Goal: Contribute content: Contribute content

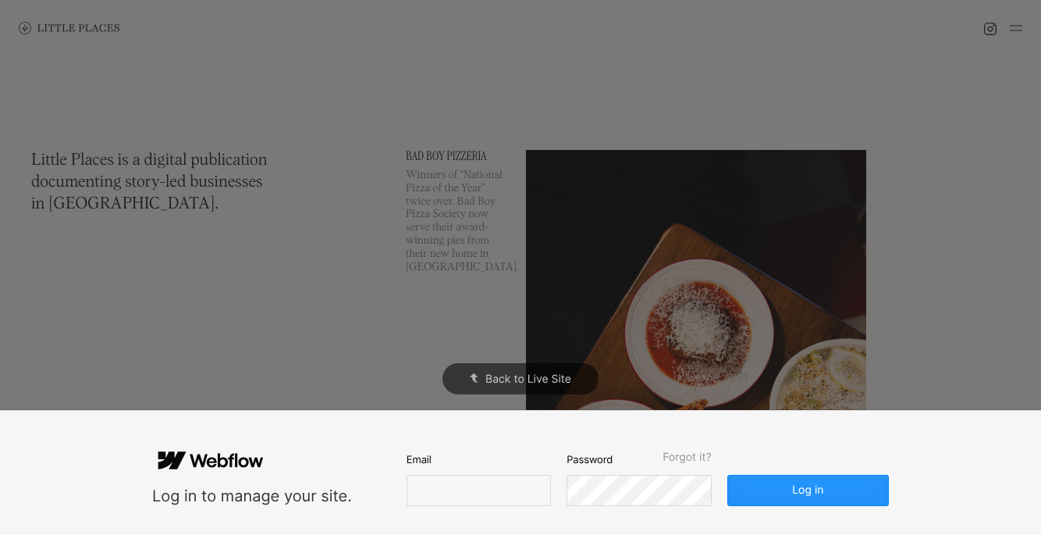
click at [431, 473] on div "Email" at bounding box center [479, 478] width 144 height 55
click at [432, 478] on input "email" at bounding box center [479, 489] width 144 height 31
type input "k"
type input "[EMAIL_ADDRESS][DOMAIN_NAME]"
click at [727, 474] on button "Log in" at bounding box center [808, 489] width 162 height 31
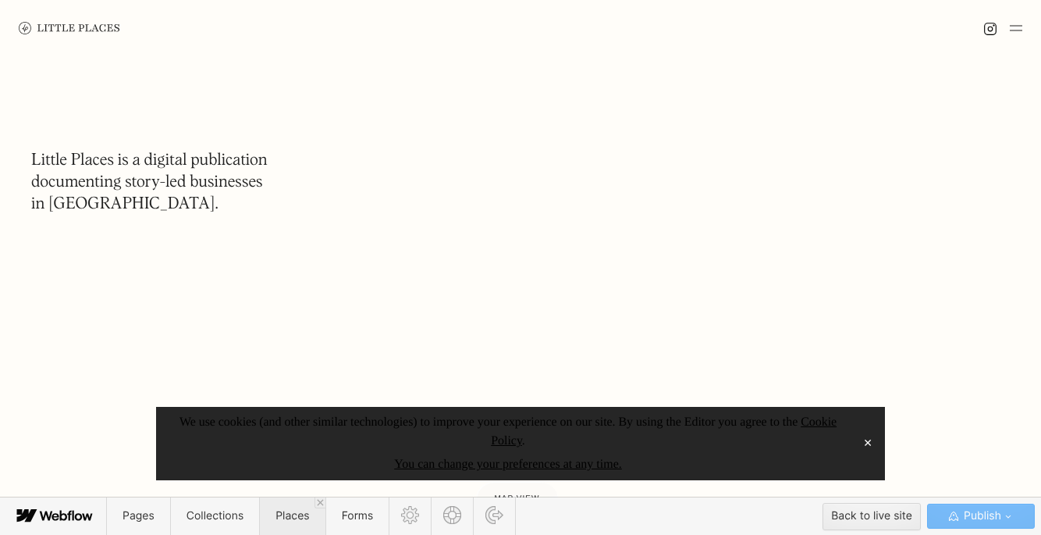
click at [307, 519] on span "Places" at bounding box center [292, 515] width 34 height 13
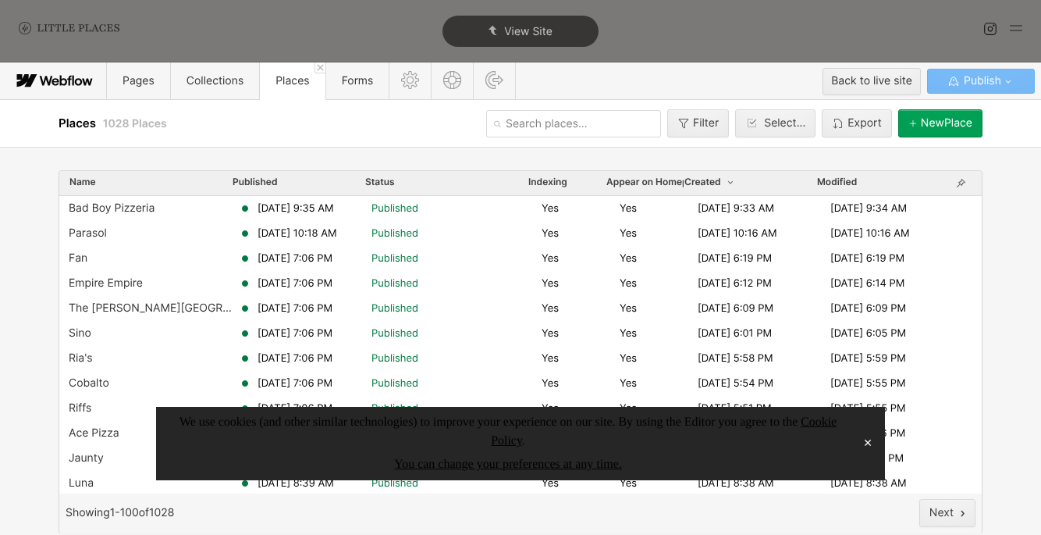
click at [873, 444] on button "✕" at bounding box center [868, 443] width 22 height 23
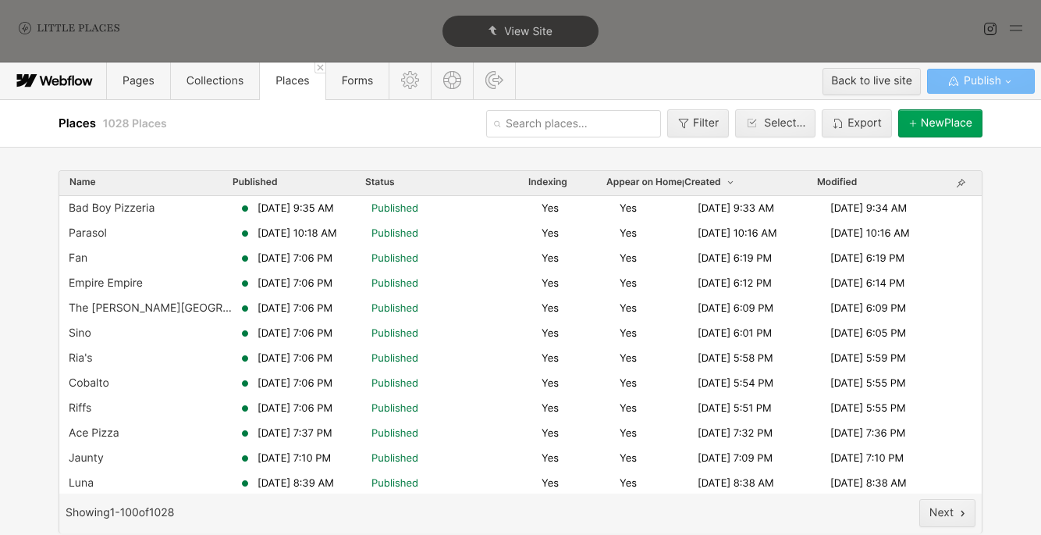
click at [542, 112] on input "text" at bounding box center [573, 123] width 175 height 27
type input "marqu"
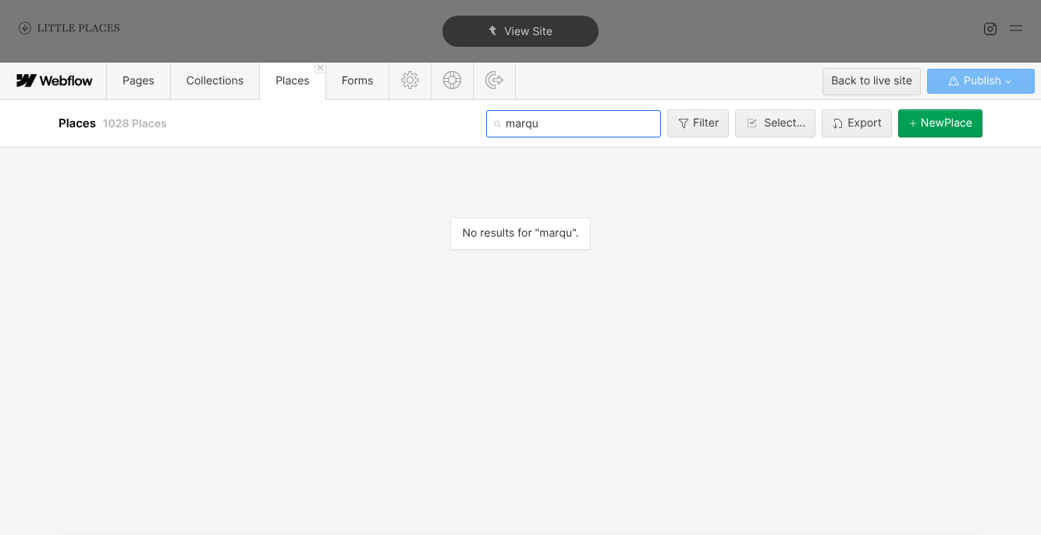
click at [547, 130] on input "marqu" at bounding box center [573, 123] width 175 height 27
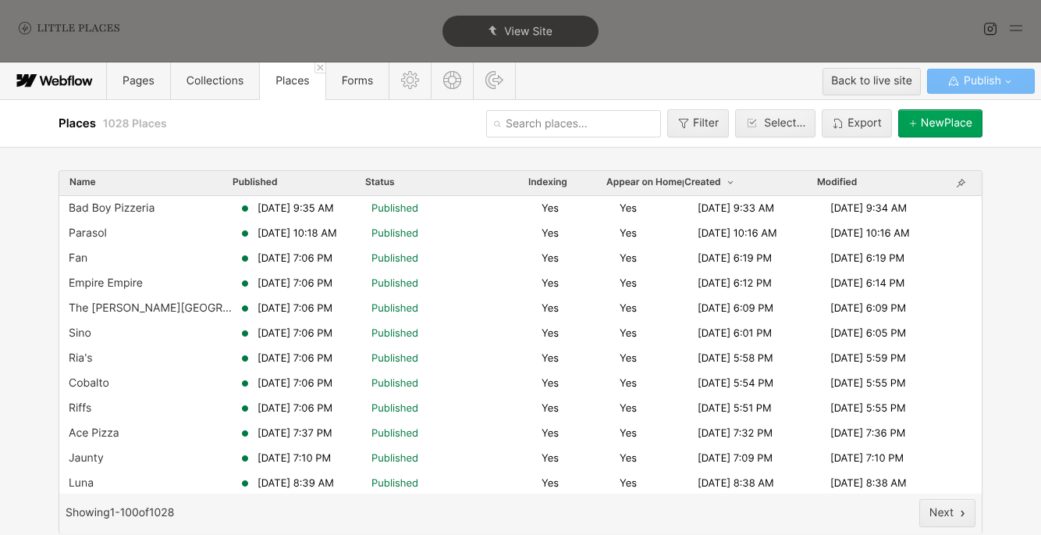
click at [965, 132] on button "[GEOGRAPHIC_DATA]" at bounding box center [940, 123] width 84 height 28
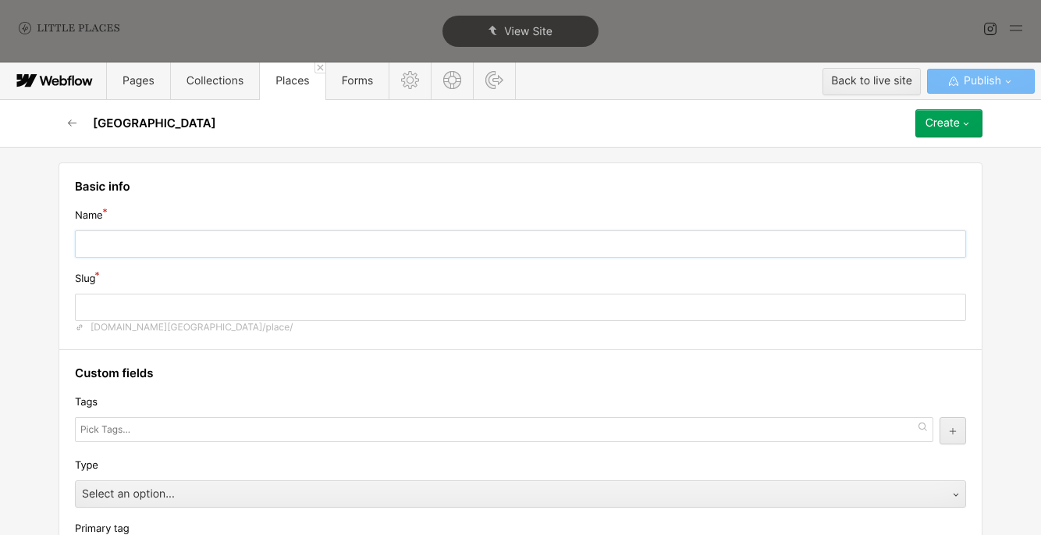
click at [379, 247] on input "text" at bounding box center [520, 243] width 891 height 27
type input "Th"
type input "th"
type input "The"
type input "the"
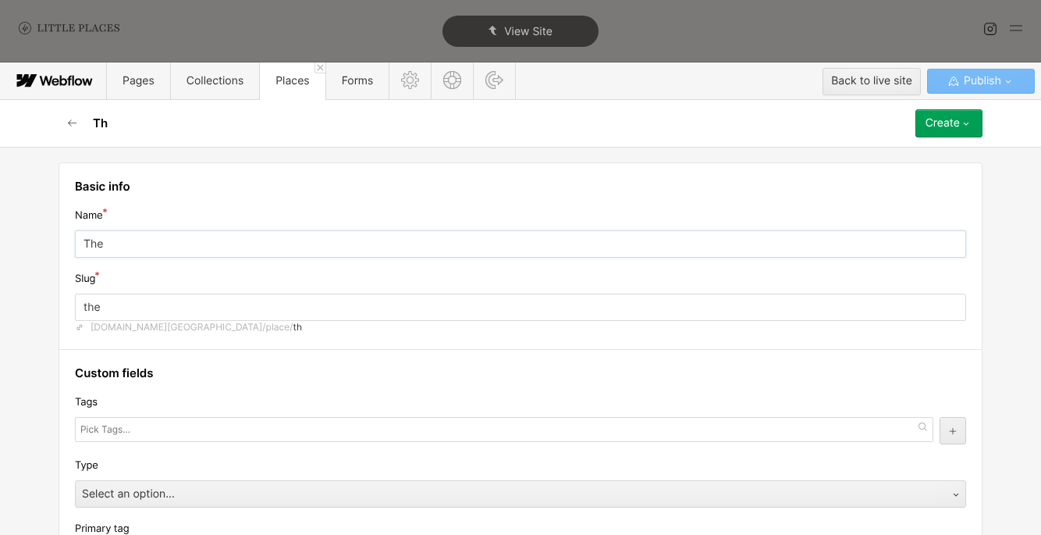
type input "The M"
type input "the-m"
type input "The Mar"
type input "the-mar"
type input "The Marq"
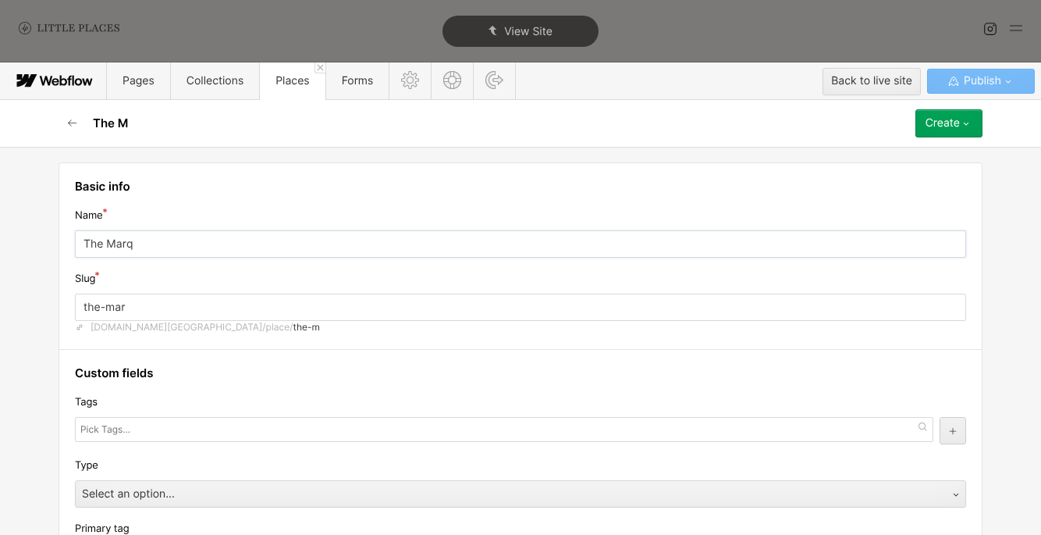
type input "the-marq"
type input "The Marqu"
type input "the-marqu"
type input "The Marque"
type input "the-marque"
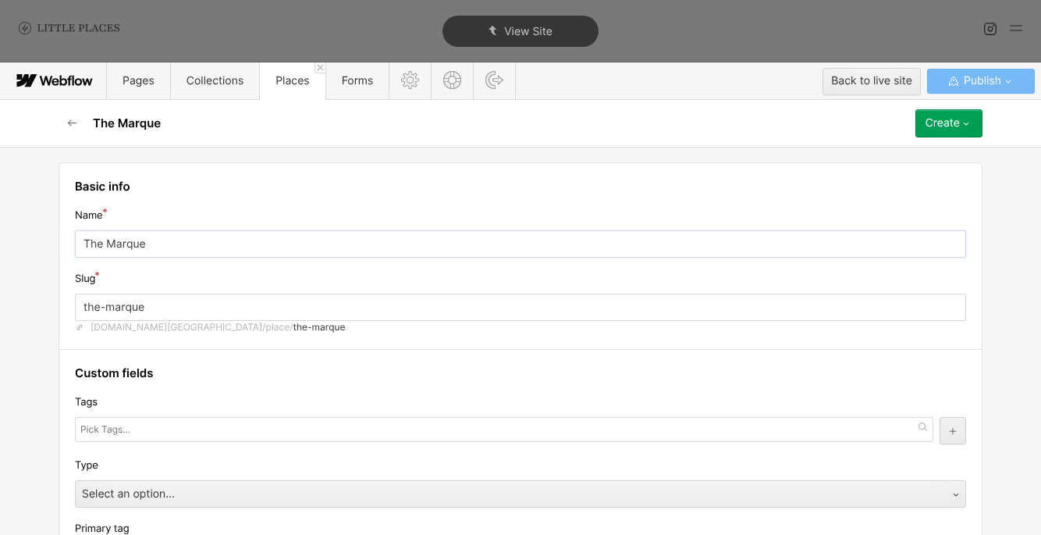
type input "The Marquee"
type input "the-marquee"
type input "The Marquee M"
type input "the-marquee-m"
type input "The Marquee Mo"
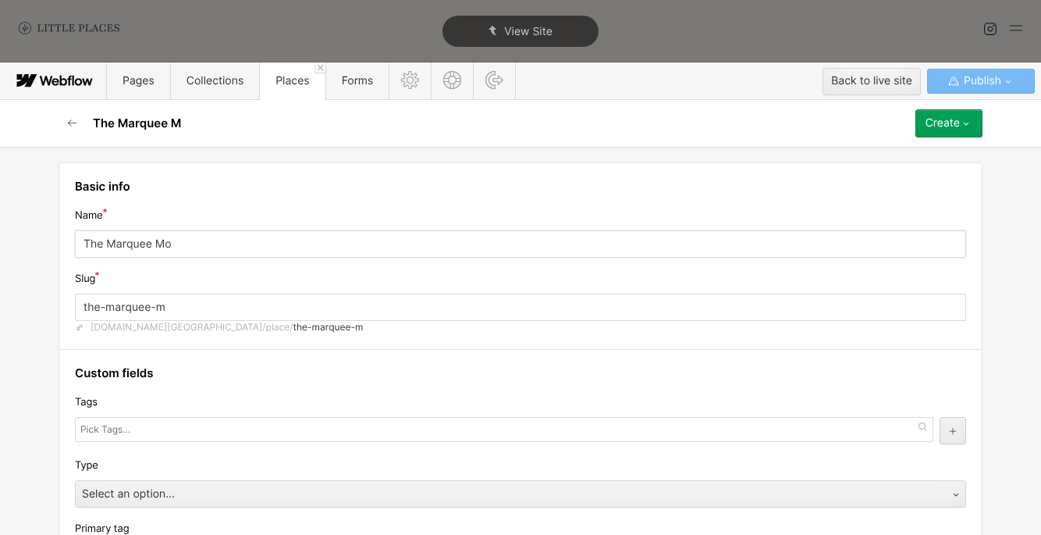
type input "the-marquee-mo"
type input "The Marquee Moo"
type input "the-marquee-moo"
type input "The Marquee Moon"
type input "the-marquee-moon"
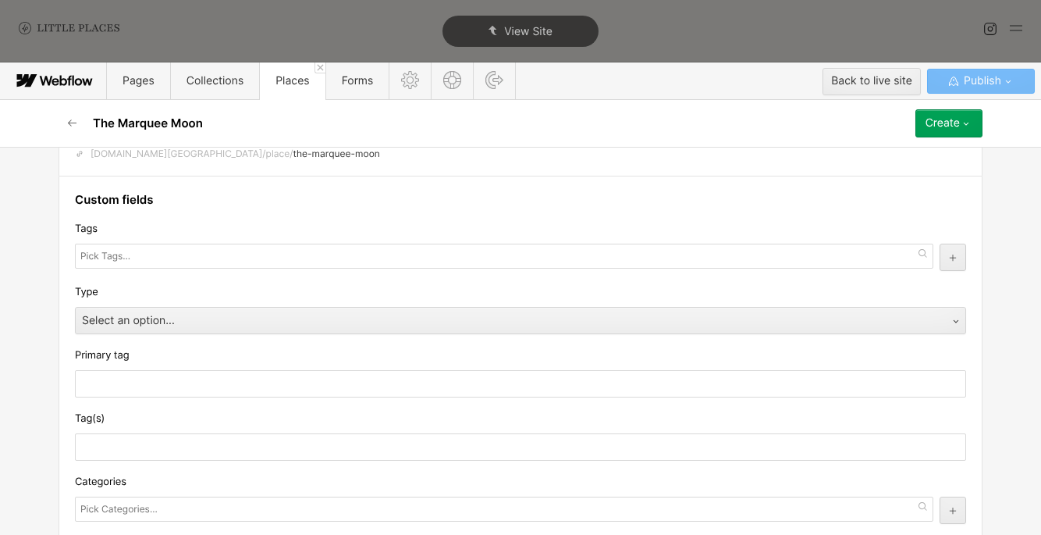
scroll to position [192, 0]
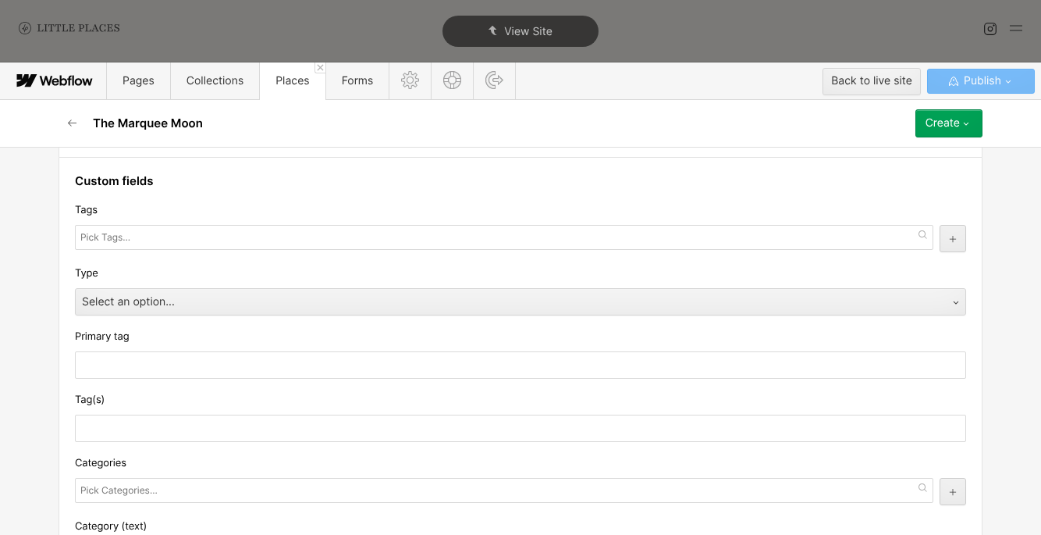
type input "The Marquee Moon"
click at [118, 241] on input "text" at bounding box center [106, 237] width 53 height 22
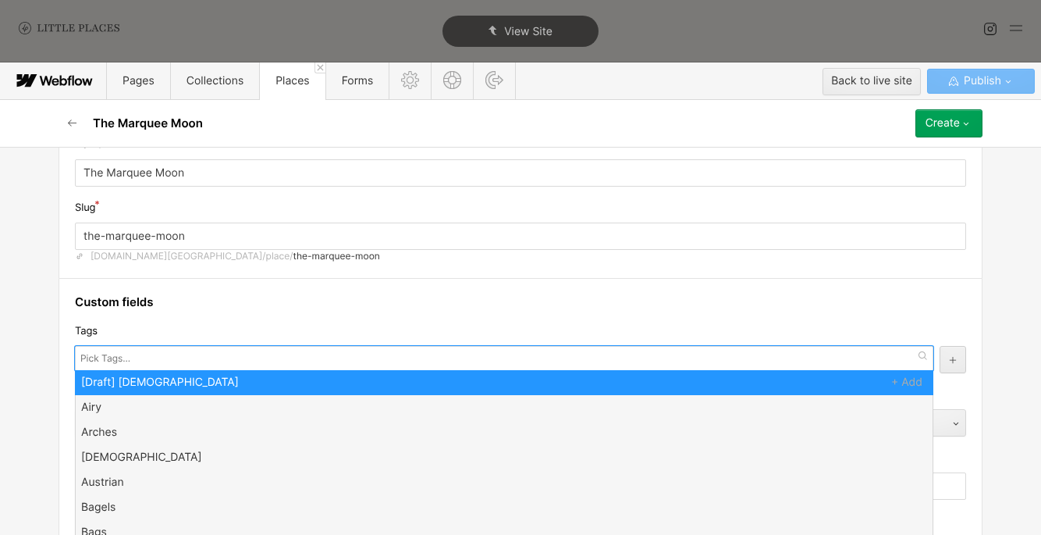
scroll to position [70, 0]
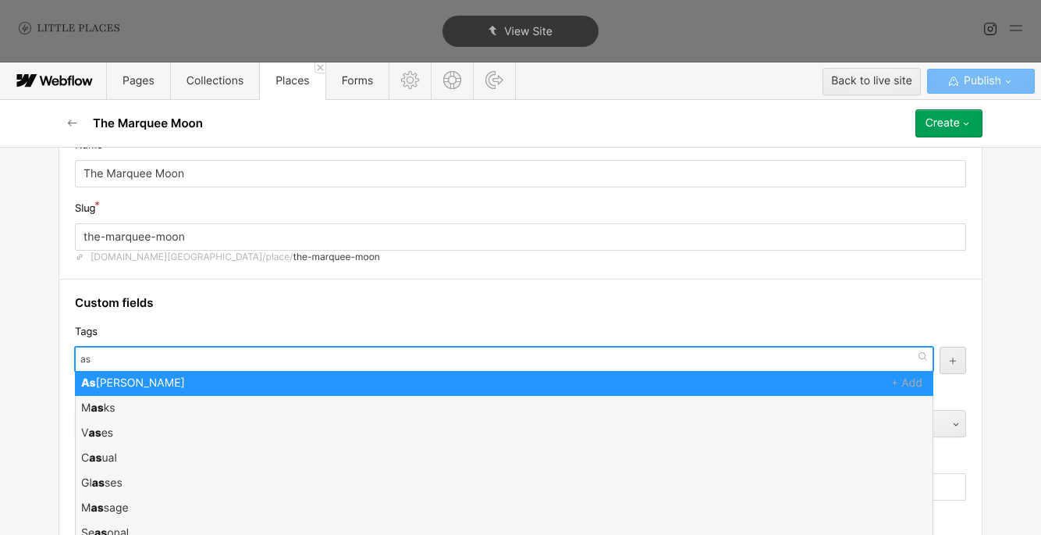
click at [135, 357] on div "as" at bounding box center [504, 359] width 858 height 25
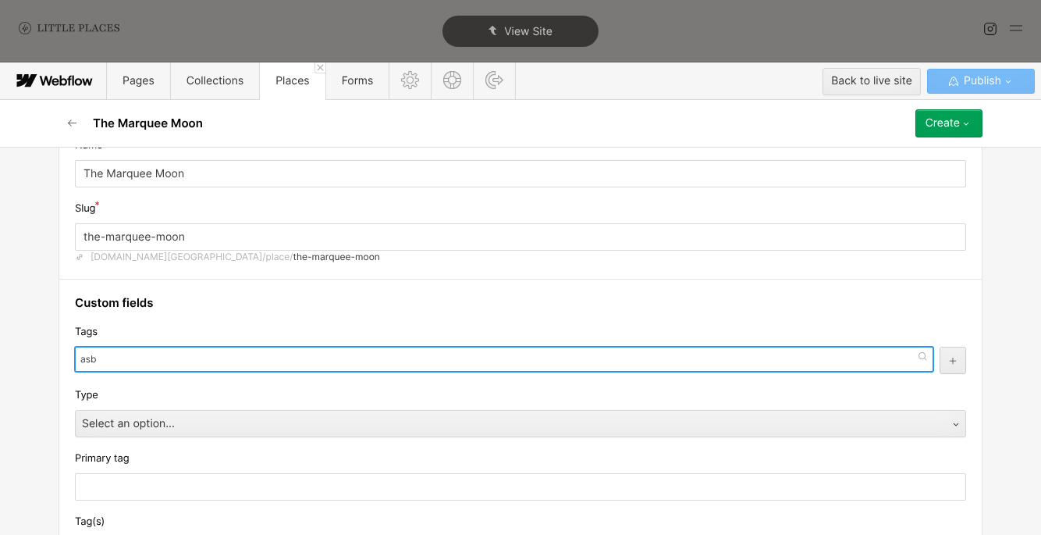
click at [91, 361] on input "asb" at bounding box center [89, 359] width 19 height 22
type input "asb"
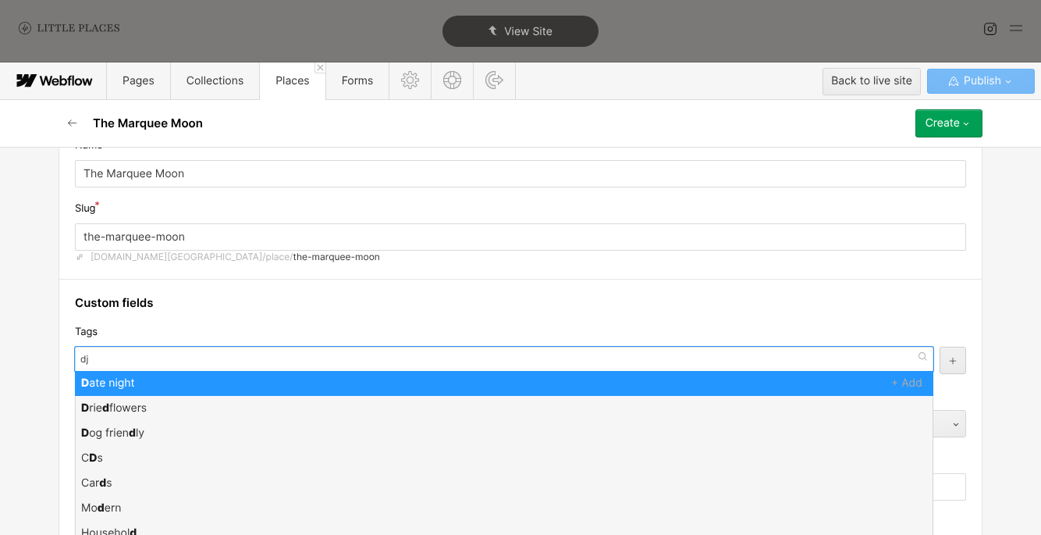
scroll to position [0, 0]
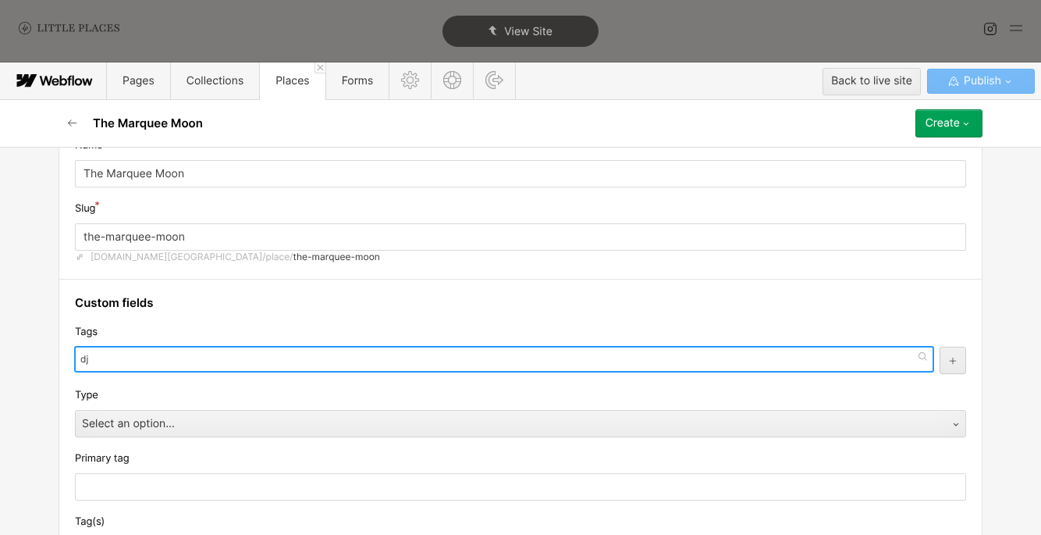
type input "dj"
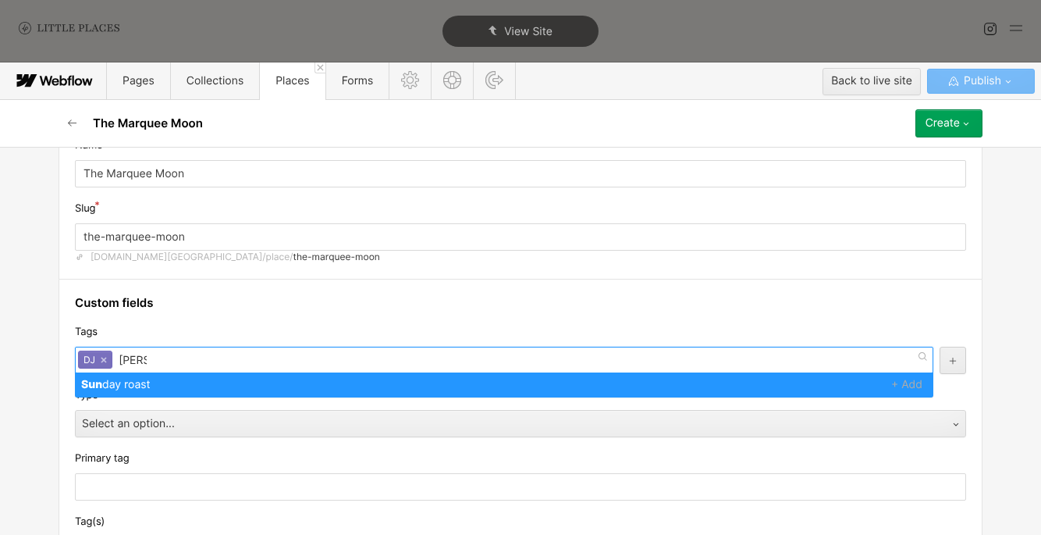
type input "sunda"
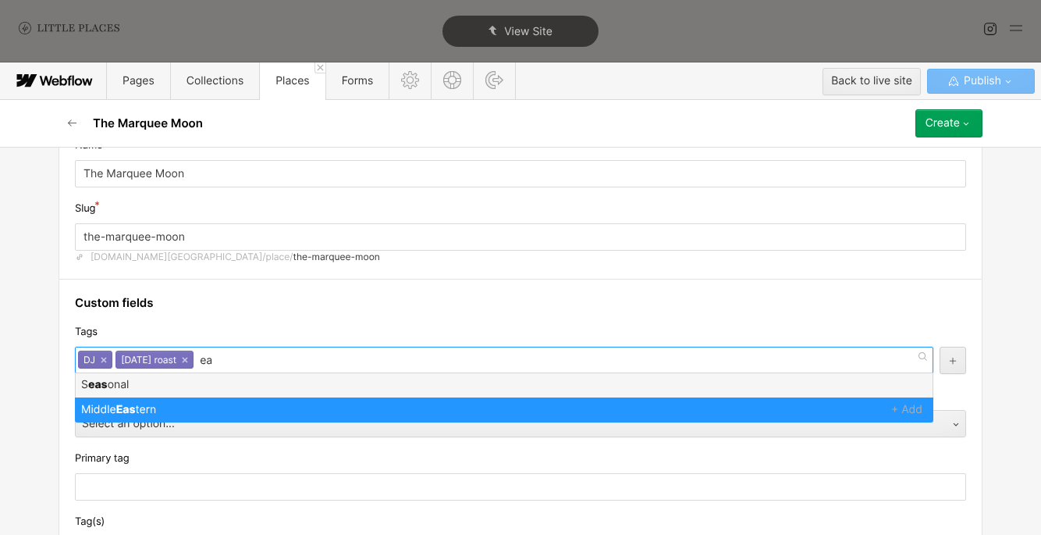
type input "e"
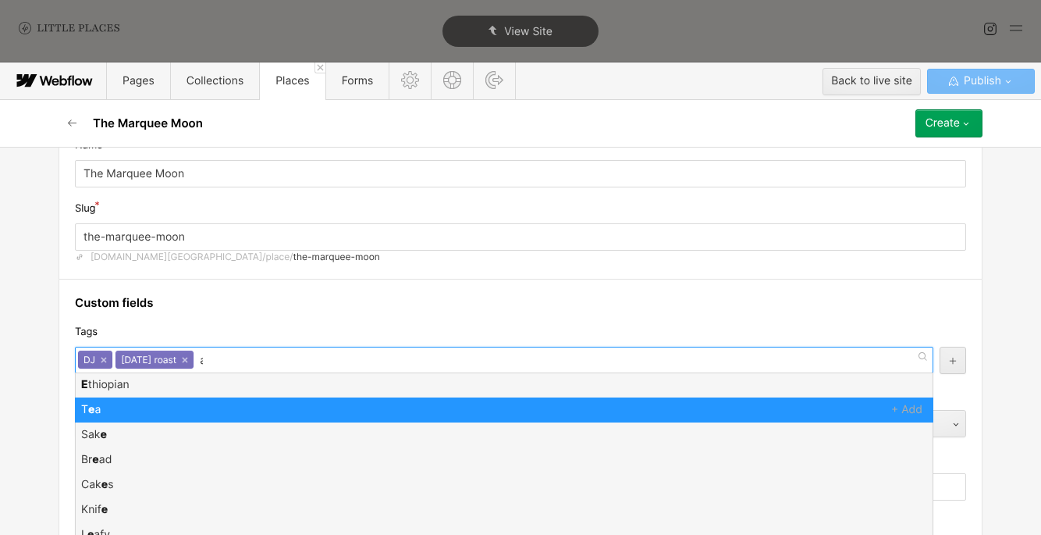
type input "asi"
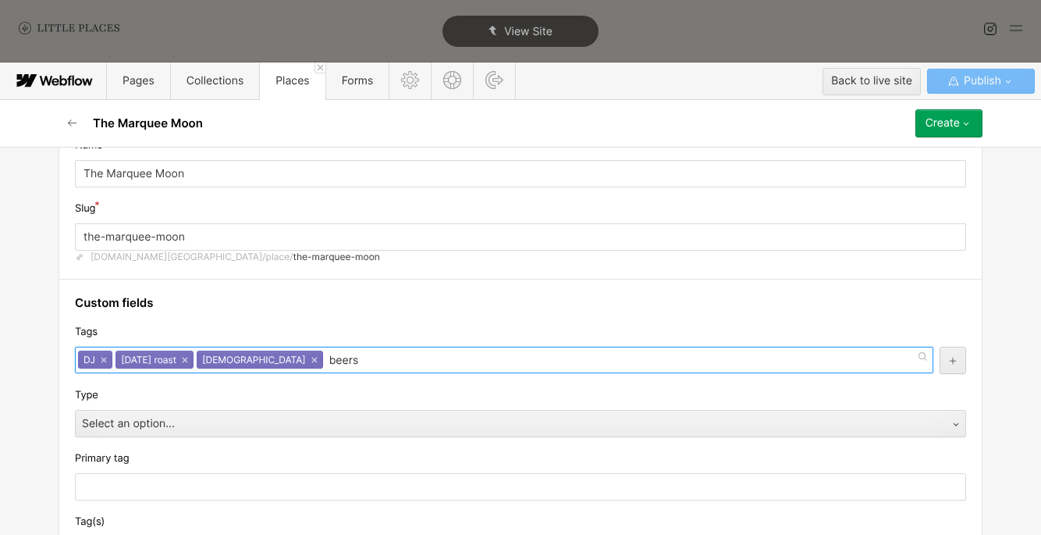
click at [329, 361] on input "beers" at bounding box center [345, 360] width 33 height 25
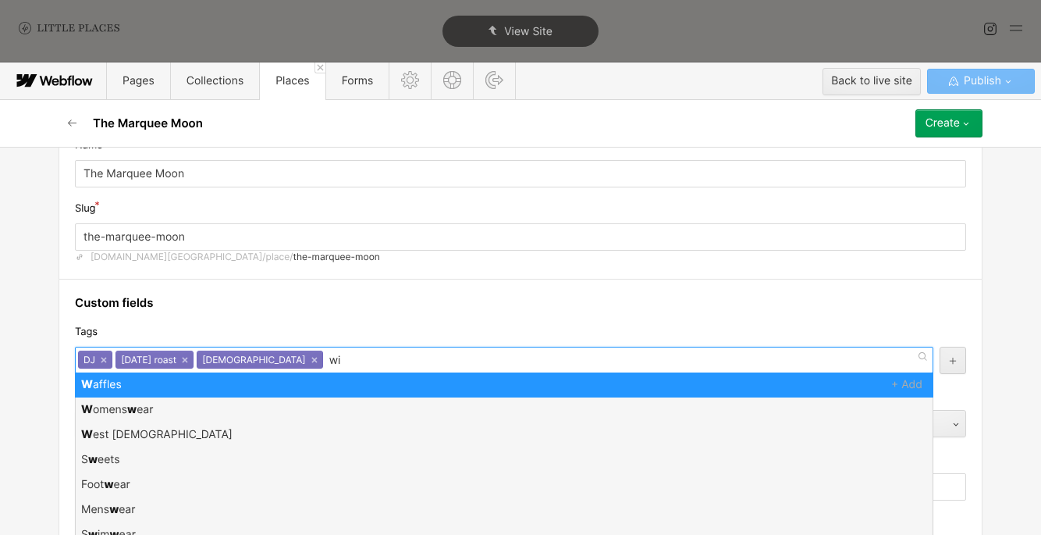
type input "win"
type input "bee"
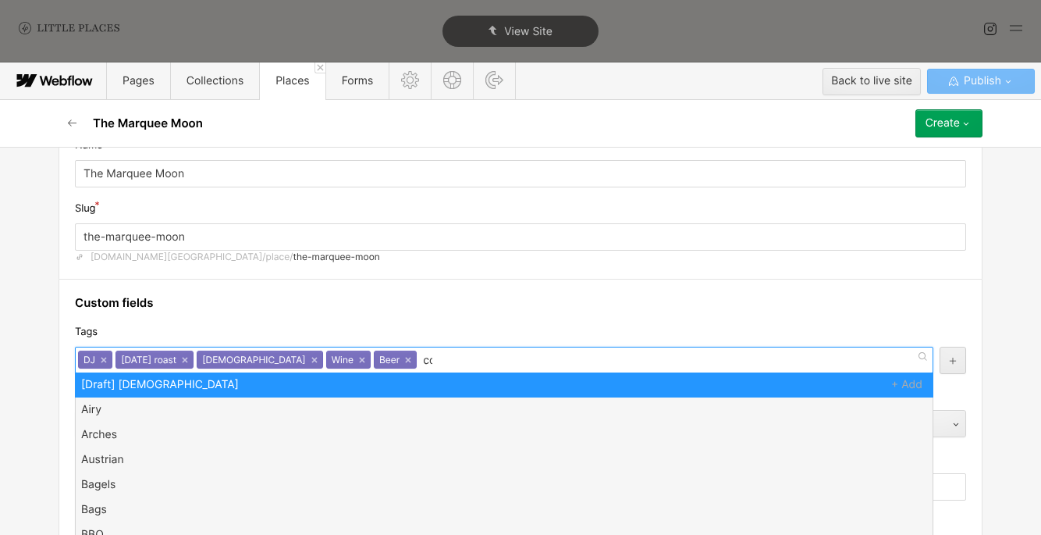
type input "cock"
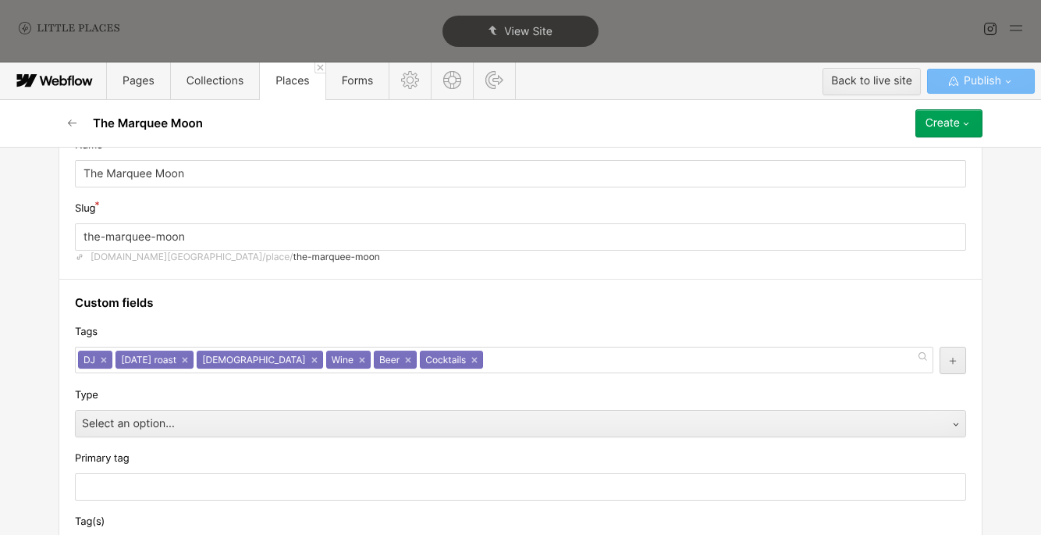
click at [310, 327] on div "Tags" at bounding box center [520, 331] width 891 height 17
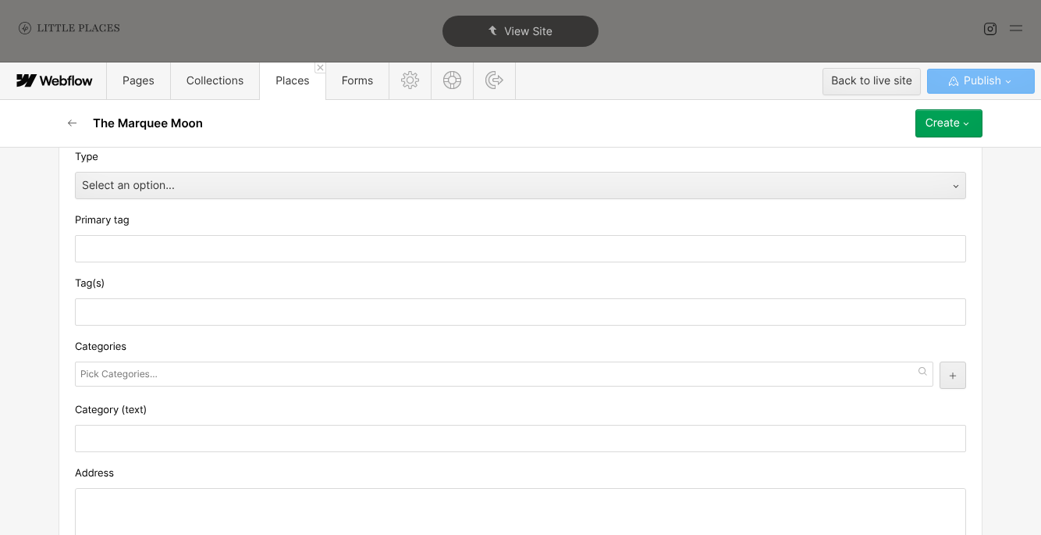
scroll to position [295, 0]
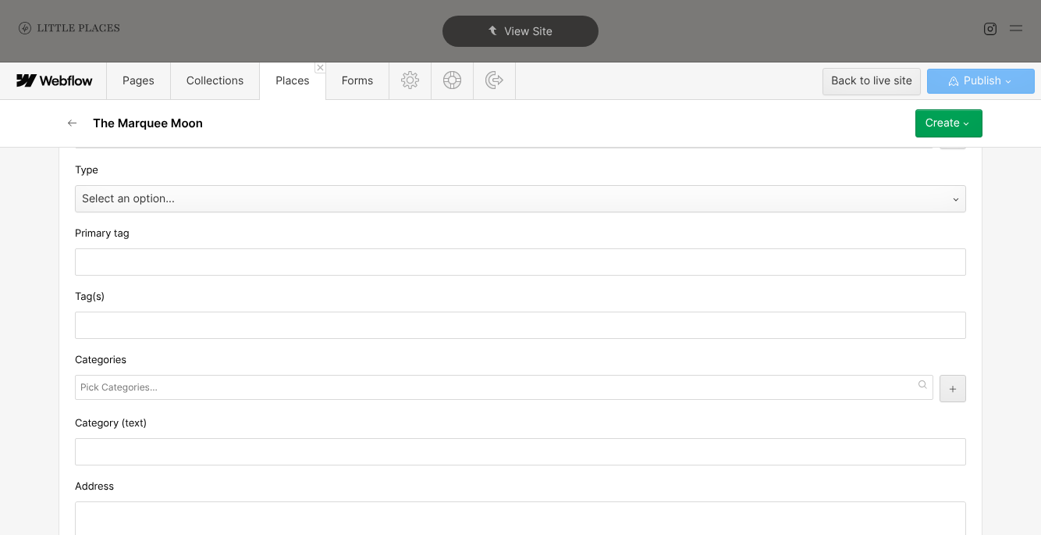
click at [268, 205] on div "Select an option..." at bounding box center [505, 199] width 858 height 25
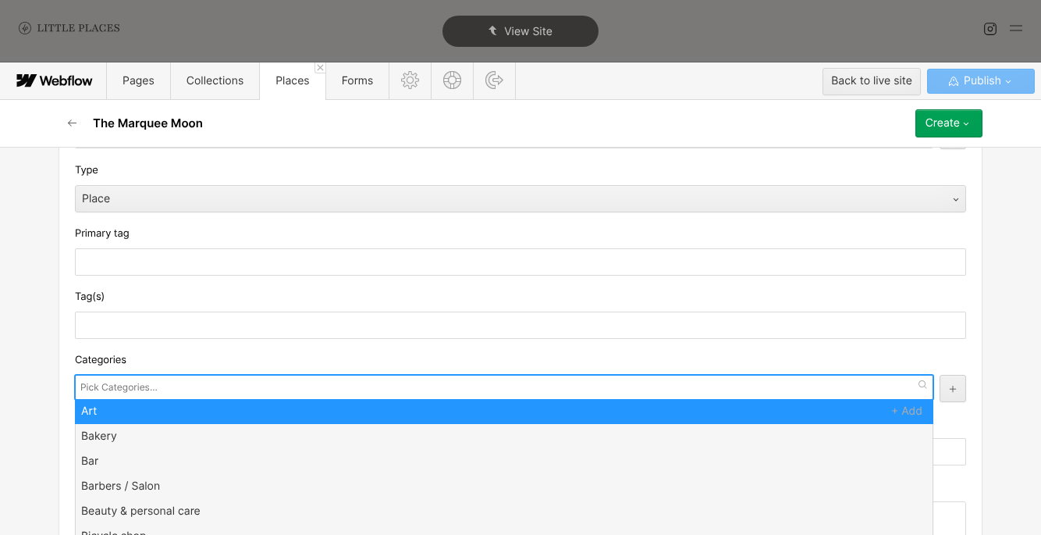
click at [145, 393] on input "text" at bounding box center [120, 387] width 80 height 22
type input "bar"
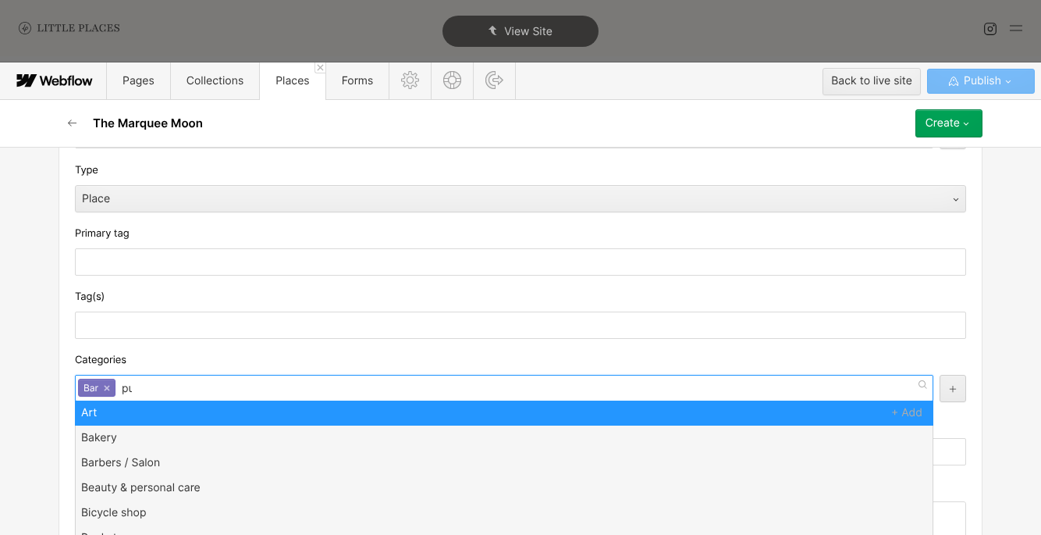
type input "pub"
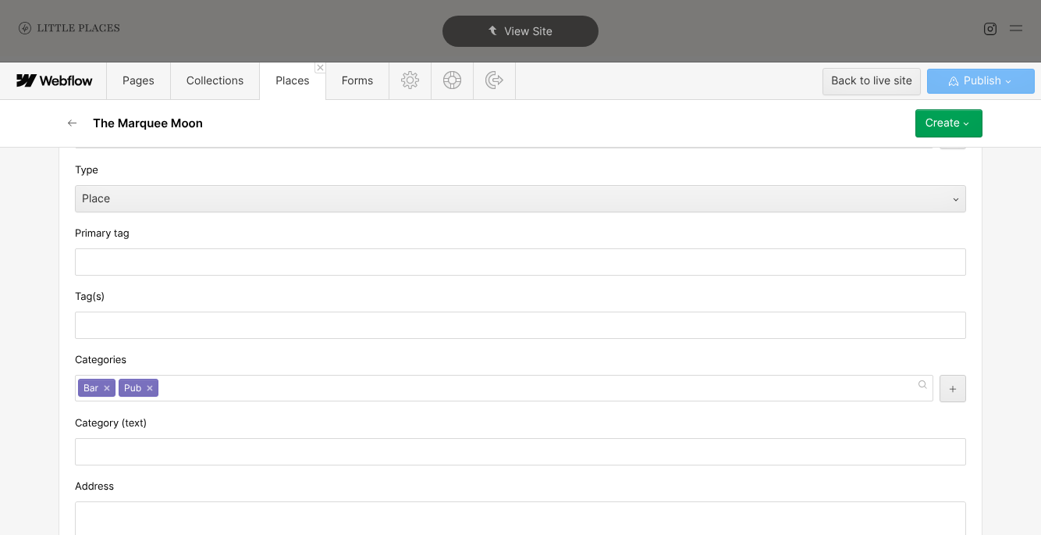
click at [171, 368] on div "Categories" at bounding box center [520, 359] width 891 height 17
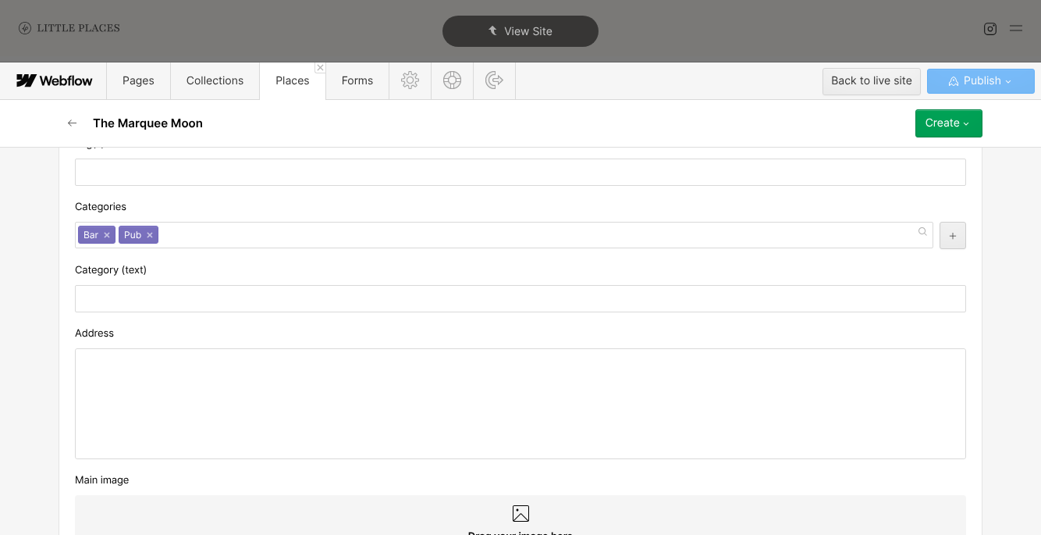
scroll to position [449, 0]
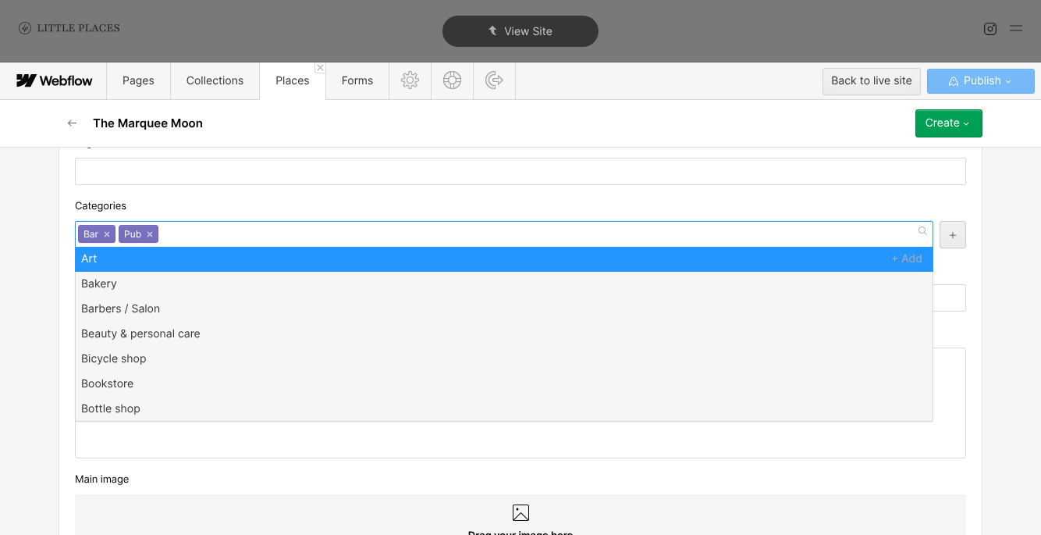
click at [270, 234] on div "Bar × Pub ×" at bounding box center [504, 234] width 858 height 27
type input "res"
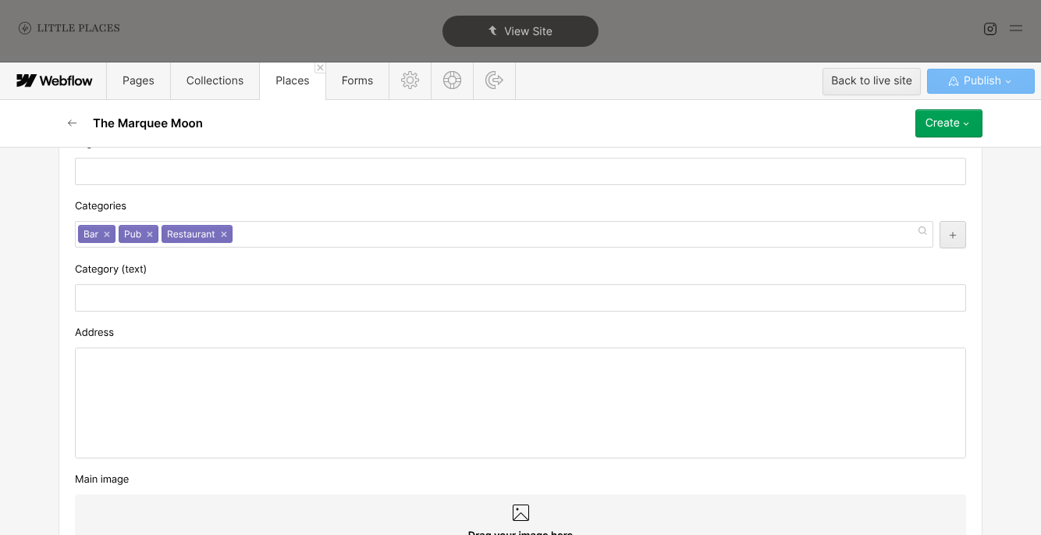
click at [219, 213] on div "Categories" at bounding box center [520, 205] width 891 height 17
click at [361, 411] on div at bounding box center [521, 402] width 890 height 109
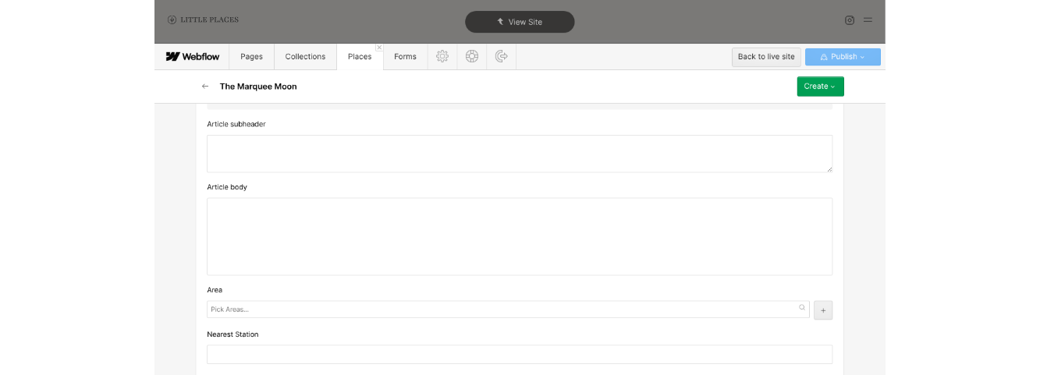
scroll to position [997, 0]
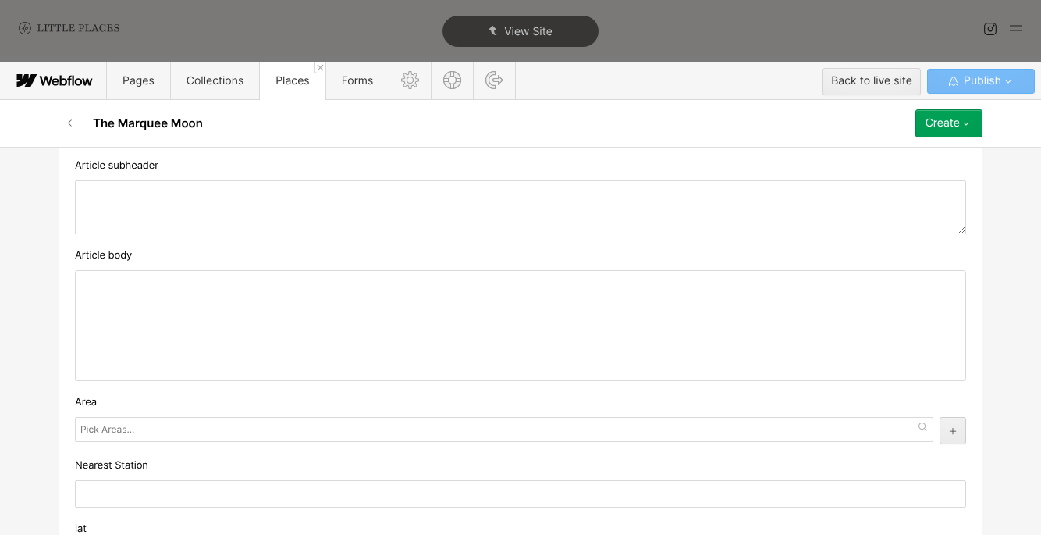
click at [317, 344] on div at bounding box center [521, 325] width 890 height 109
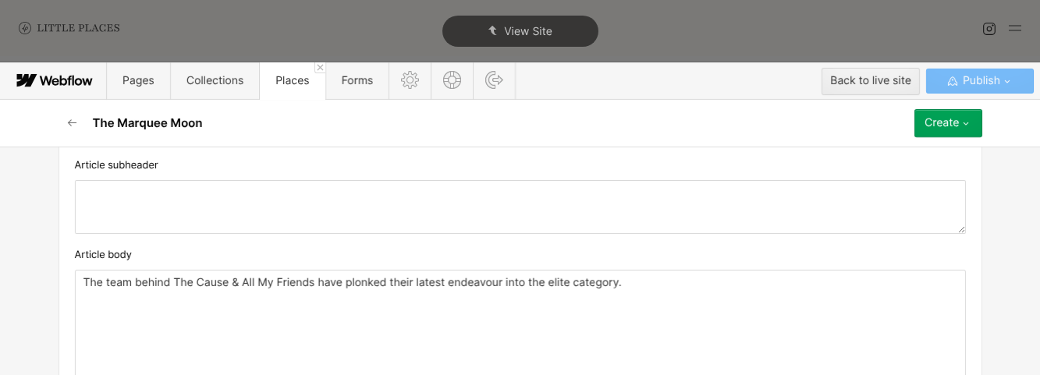
click at [498, 284] on p "The team behind The Cause & All My Friends have plonked their latest endeavour …" at bounding box center [521, 283] width 874 height 12
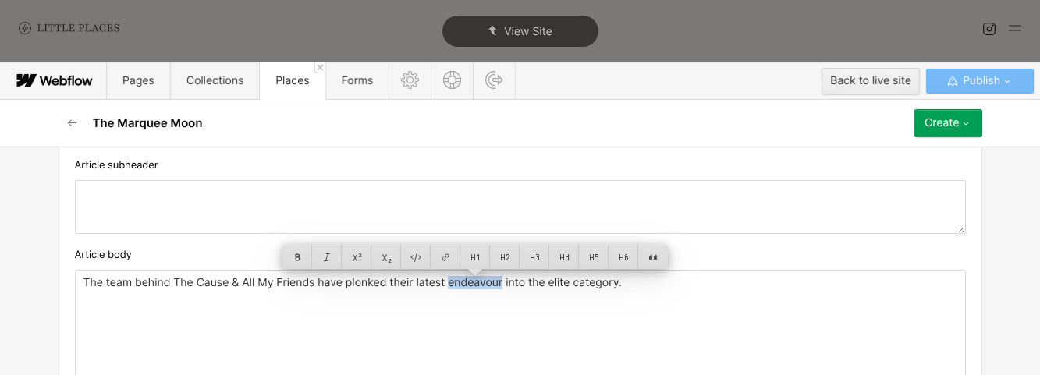
click at [498, 284] on p "The team behind The Cause & All My Friends have plonked their latest endeavour …" at bounding box center [521, 283] width 874 height 12
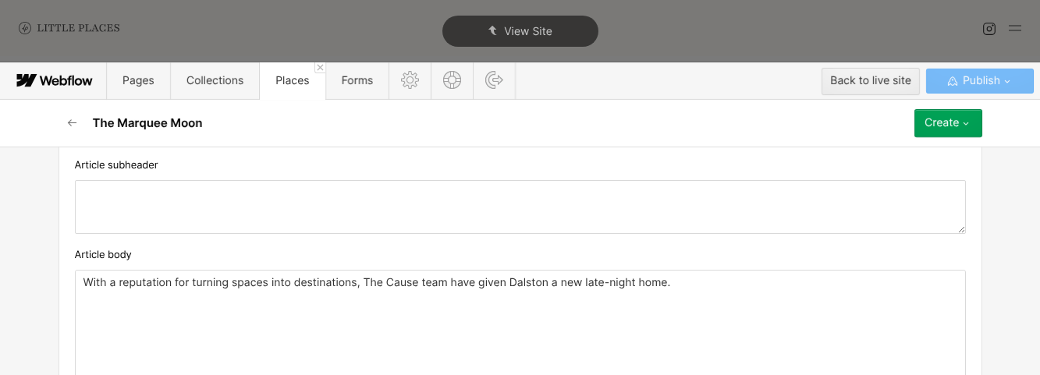
click at [495, 341] on div "With a reputation for turning spaces into destinations, The Cause team have giv…" at bounding box center [521, 325] width 890 height 109
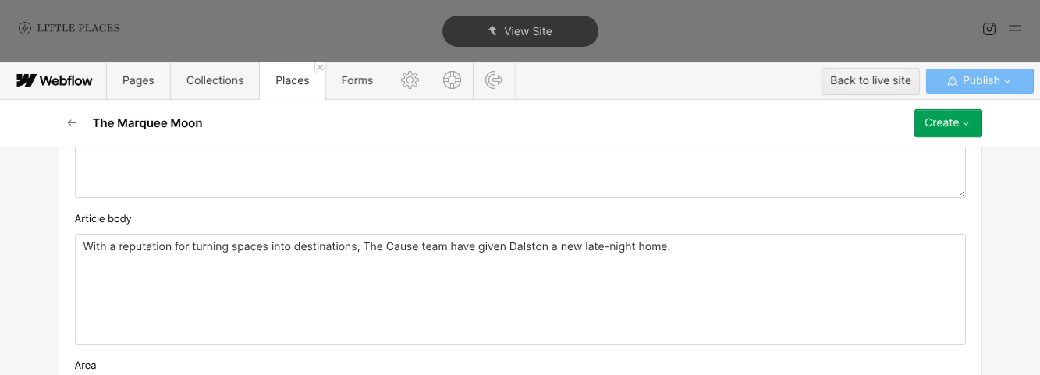
scroll to position [970, 0]
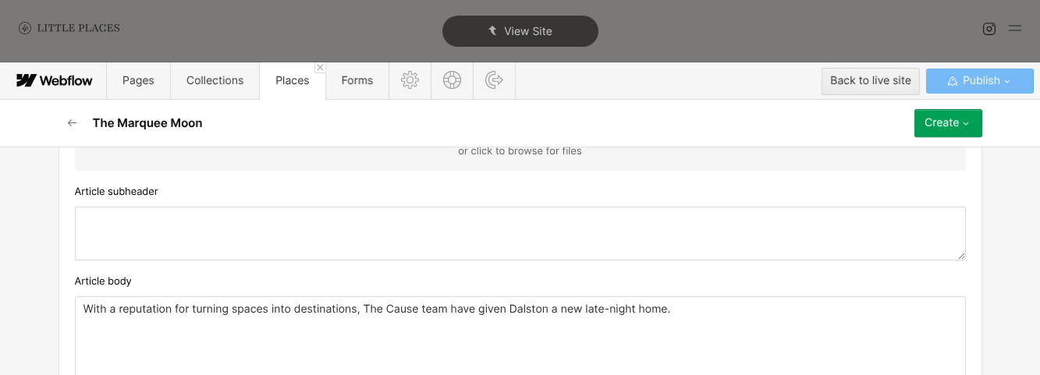
click at [197, 232] on textarea at bounding box center [520, 234] width 891 height 54
click at [216, 232] on textarea at bounding box center [520, 234] width 891 height 54
click at [357, 254] on textarea at bounding box center [520, 234] width 891 height 54
paste textarea "Restaurant, cocktail & hi-fi bar"
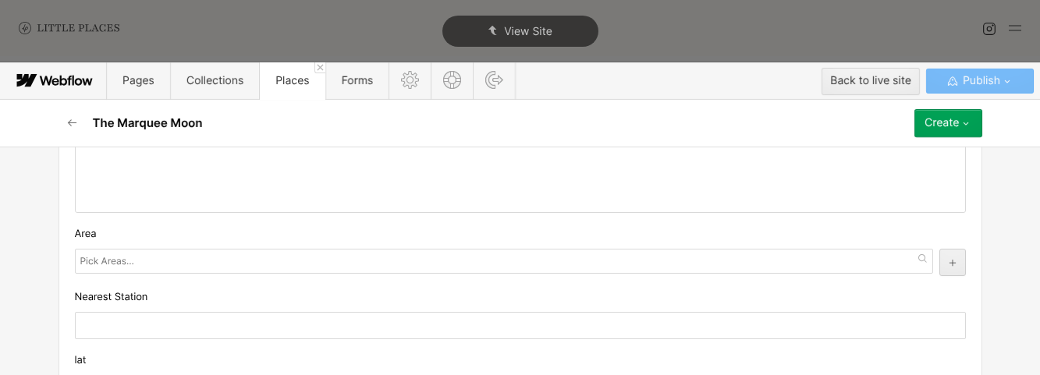
scroll to position [1175, 0]
type textarea "Restaurant, cocktail & hi-fi bar"
click at [129, 261] on input "text" at bounding box center [108, 251] width 57 height 22
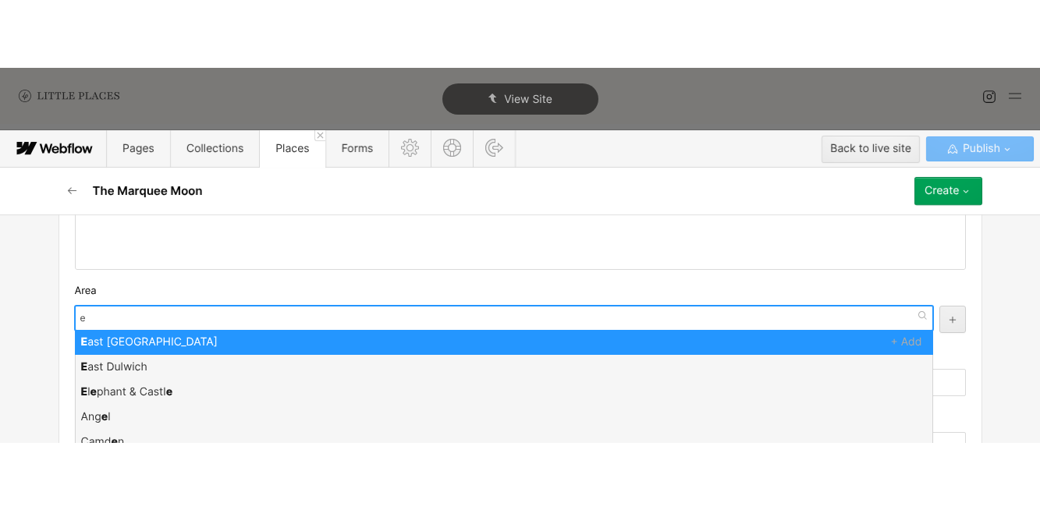
scroll to position [0, 0]
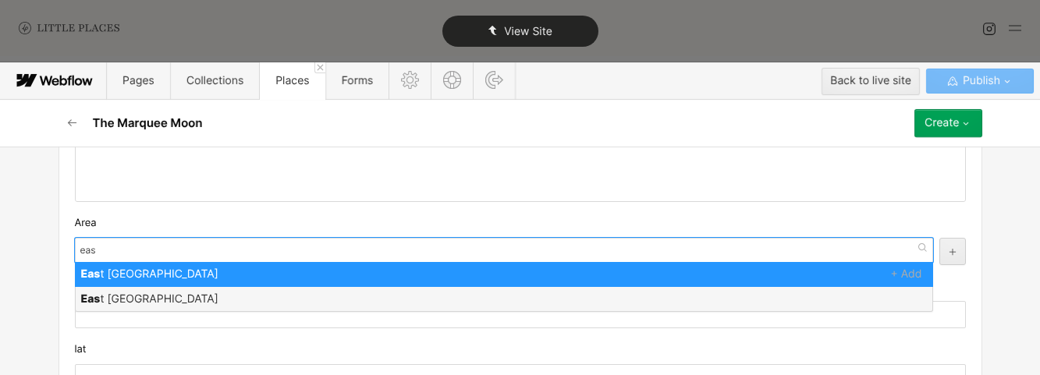
type input "eas"
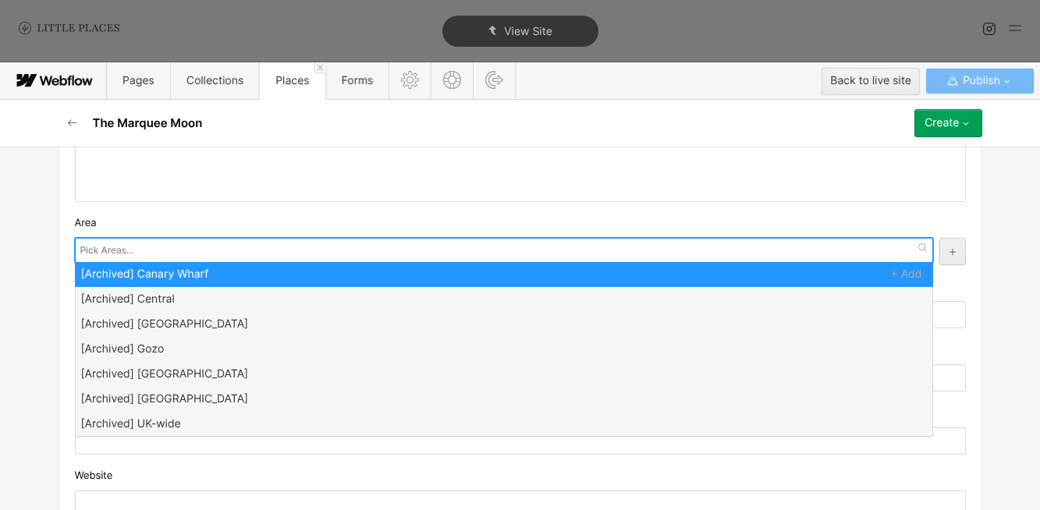
click at [226, 252] on div at bounding box center [504, 250] width 858 height 25
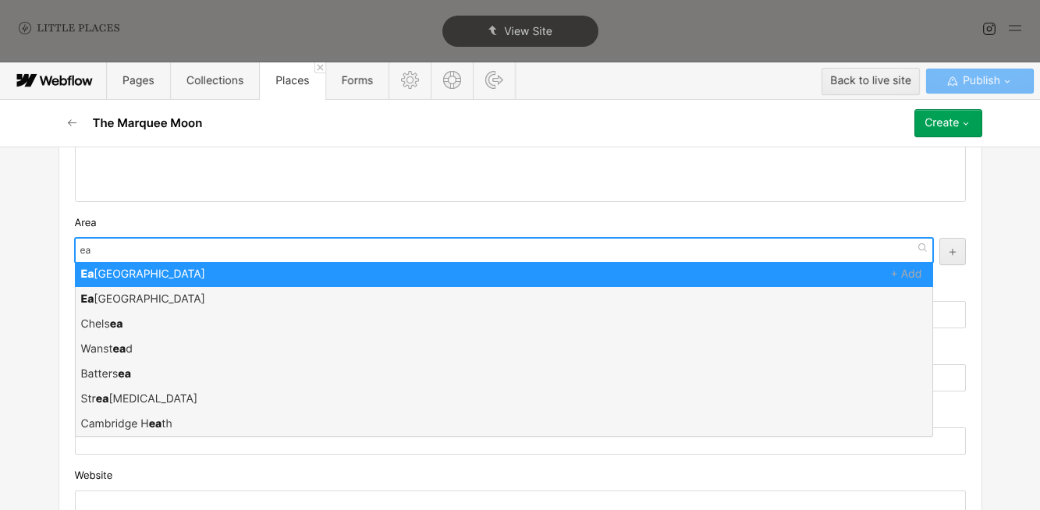
type input "eas"
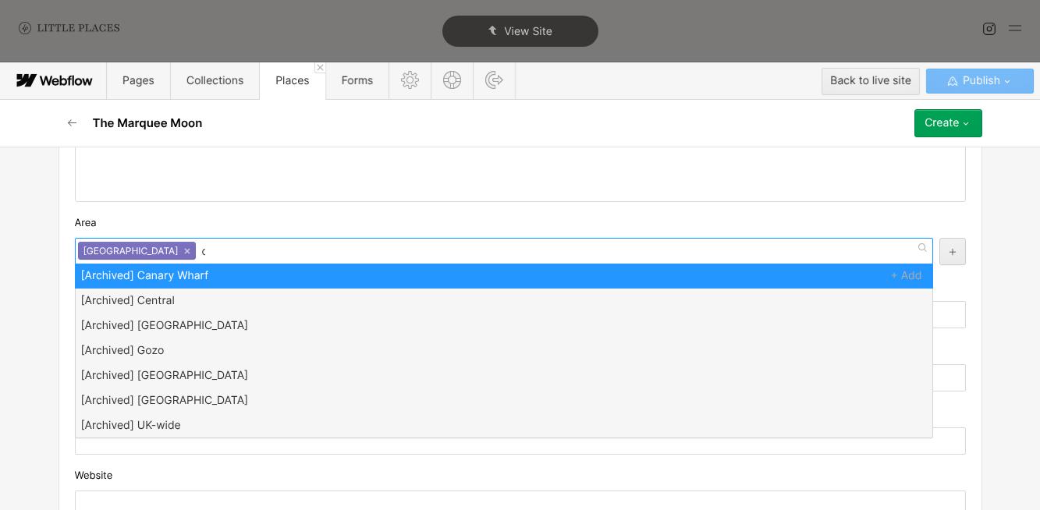
type input "dal"
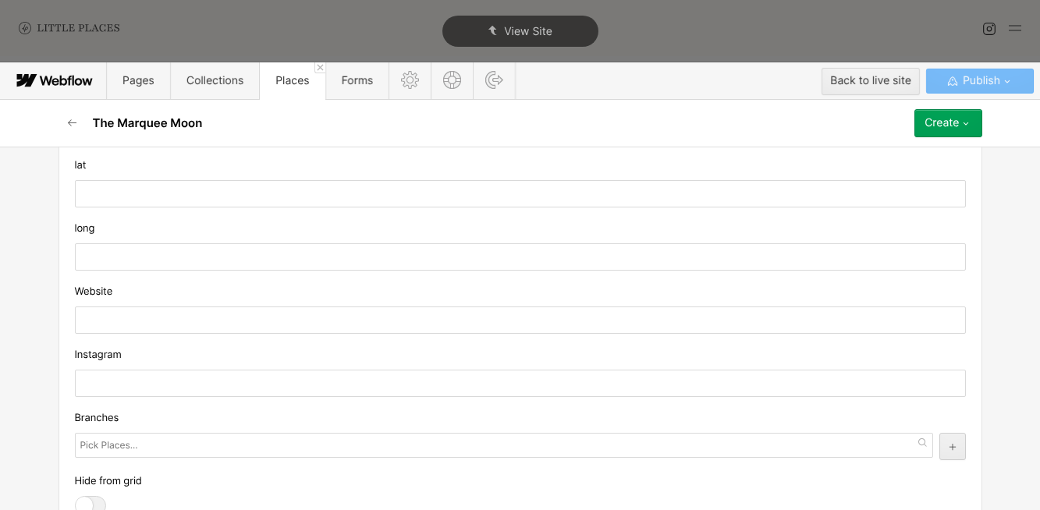
scroll to position [1363, 0]
click at [262, 329] on input "text" at bounding box center [520, 317] width 891 height 27
click at [261, 366] on div "Instagram" at bounding box center [520, 368] width 891 height 51
click at [264, 382] on input "text" at bounding box center [520, 380] width 891 height 27
paste input "[URL][DOMAIN_NAME][DOMAIN_NAME]"
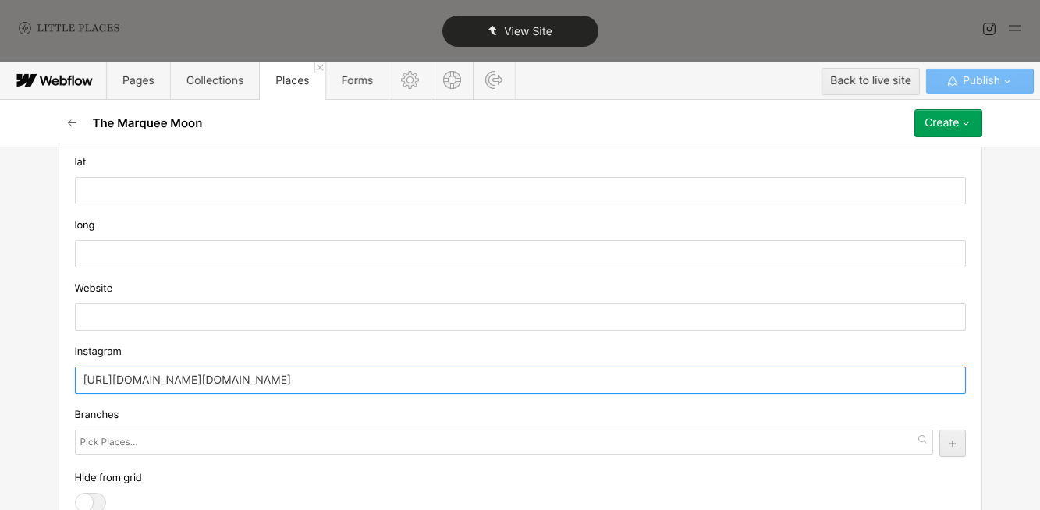
type input "[URL][DOMAIN_NAME][DOMAIN_NAME]"
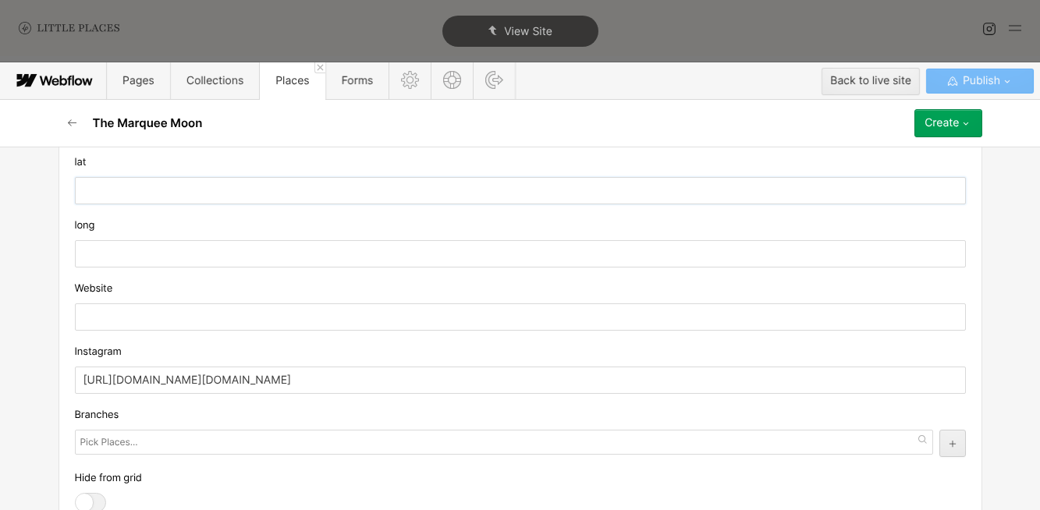
click at [190, 190] on input "text" at bounding box center [520, 190] width 891 height 27
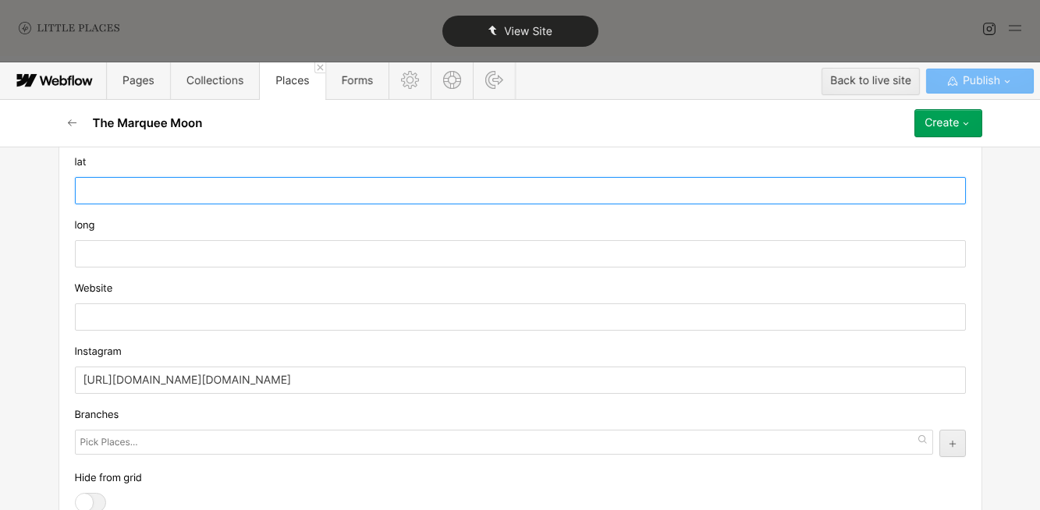
paste input "51.5519771"
type input "51.5519771"
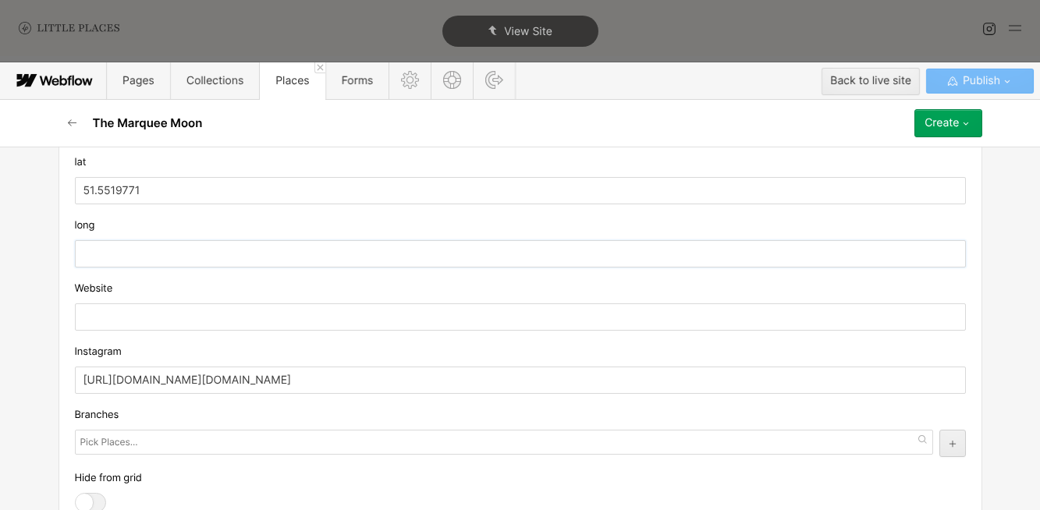
click at [140, 249] on input "text" at bounding box center [520, 253] width 891 height 27
paste input "-0.0747386"
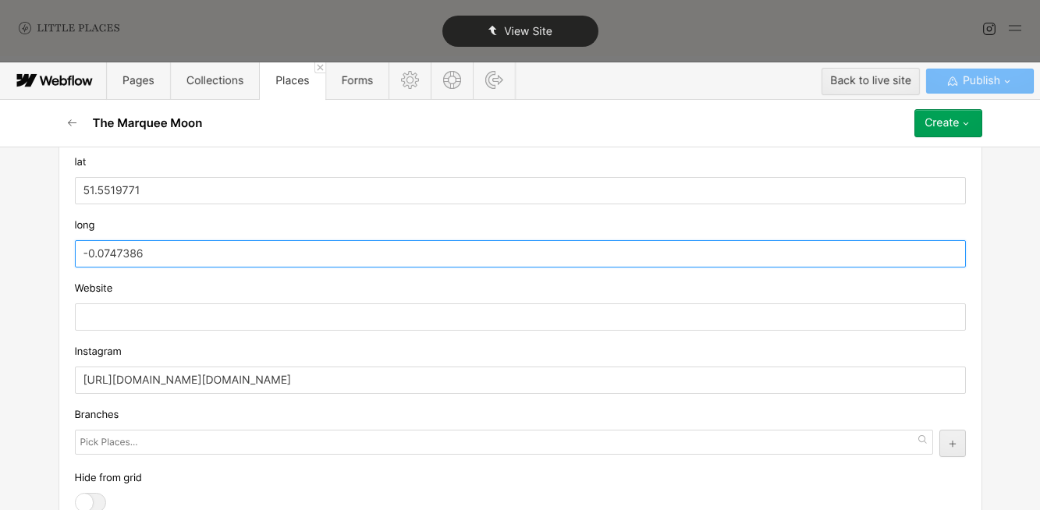
type input "-0.0747386"
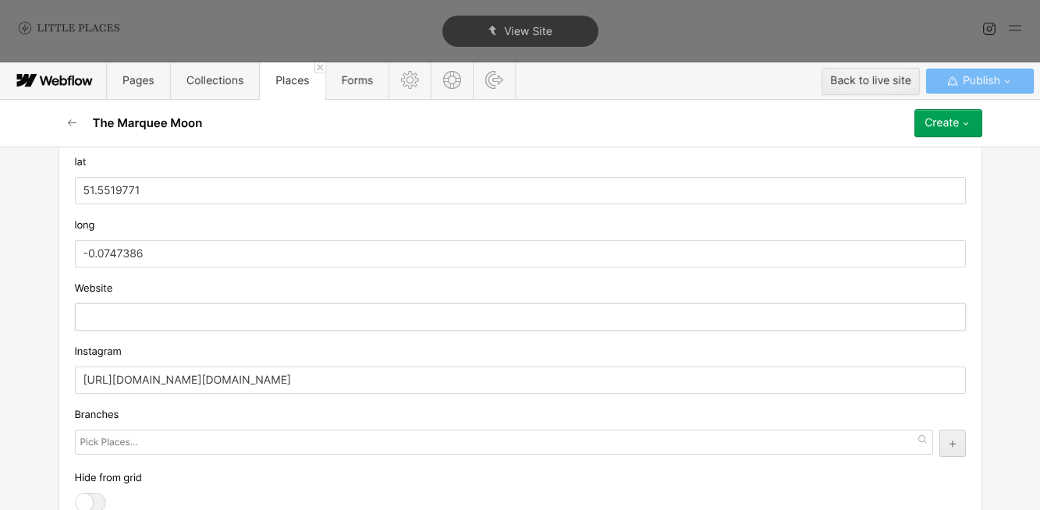
click at [210, 314] on input "text" at bounding box center [520, 317] width 891 height 27
paste input "[URL][DOMAIN_NAME]"
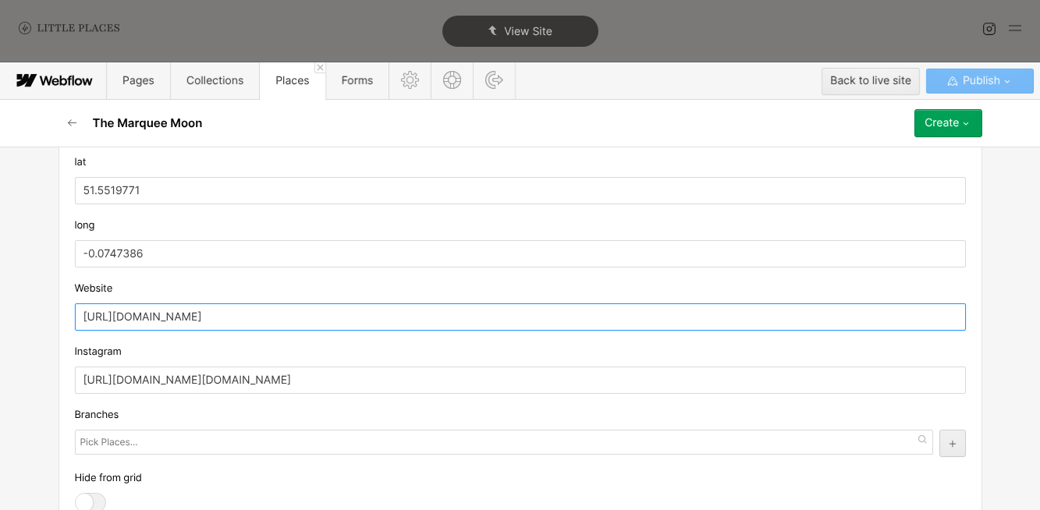
scroll to position [1457, 0]
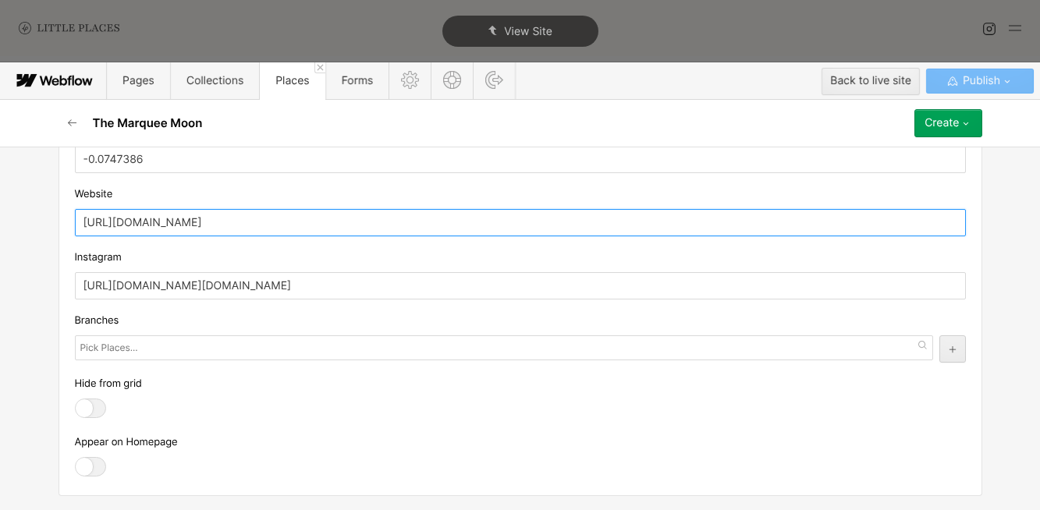
type input "[URL][DOMAIN_NAME]"
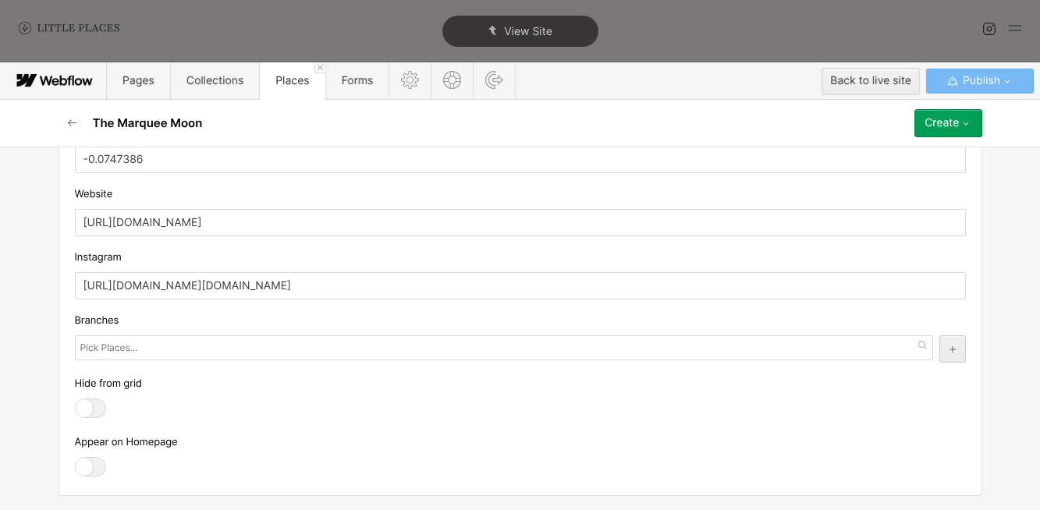
click at [76, 465] on div at bounding box center [90, 467] width 31 height 20
click at [0, 0] on input "checkbox" at bounding box center [0, 0] width 0 height 0
click at [926, 130] on div "Create" at bounding box center [942, 123] width 34 height 12
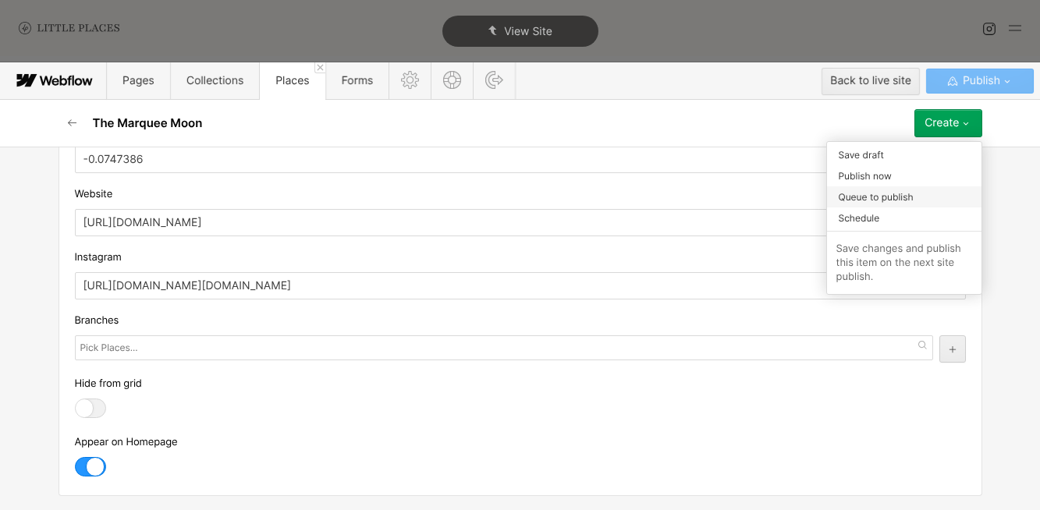
click at [908, 197] on span "Queue to publish" at bounding box center [876, 197] width 75 height 15
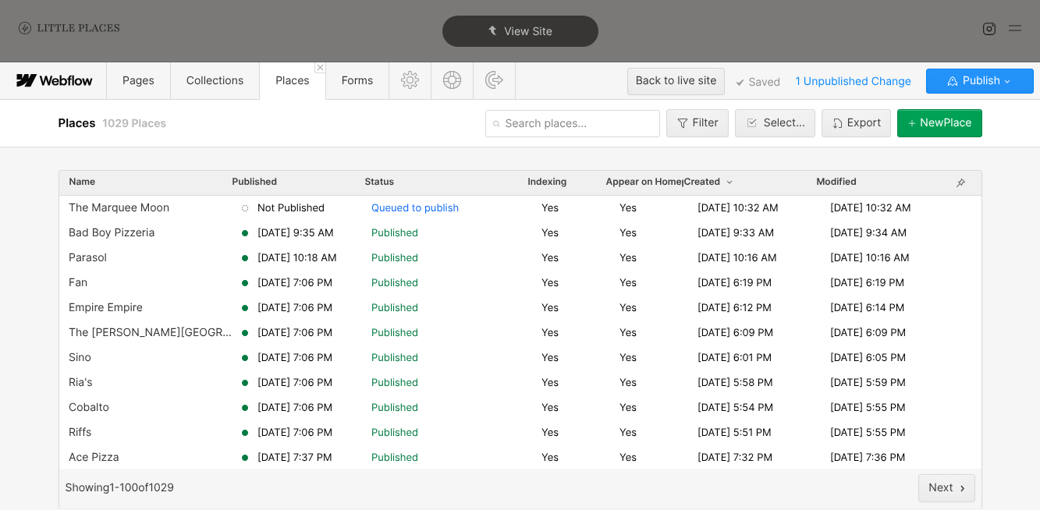
click at [478, 195] on div "Name Published Status Indexing Appear on Homepage Created Modified" at bounding box center [520, 183] width 922 height 25
click at [482, 209] on span "Queued to publish" at bounding box center [453, 208] width 164 height 14
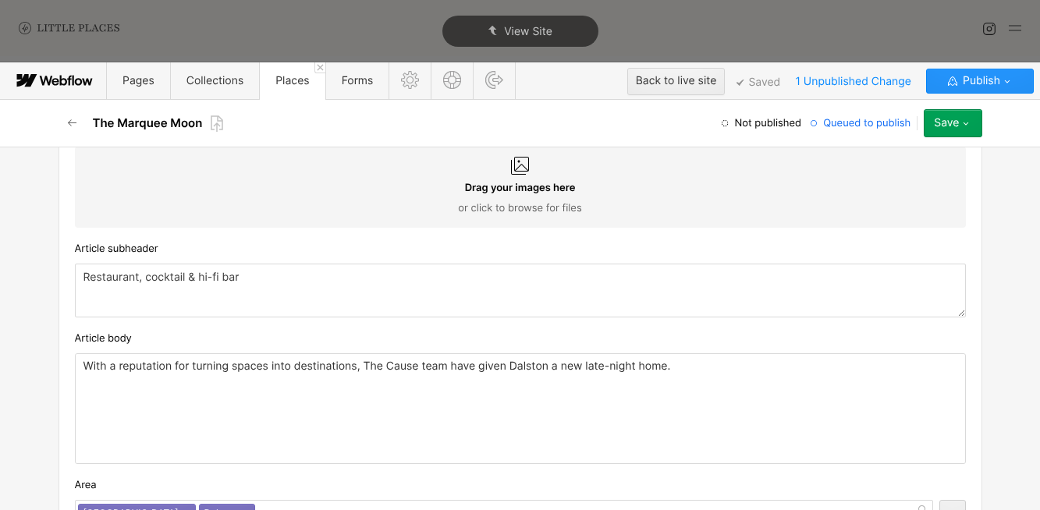
scroll to position [723, 0]
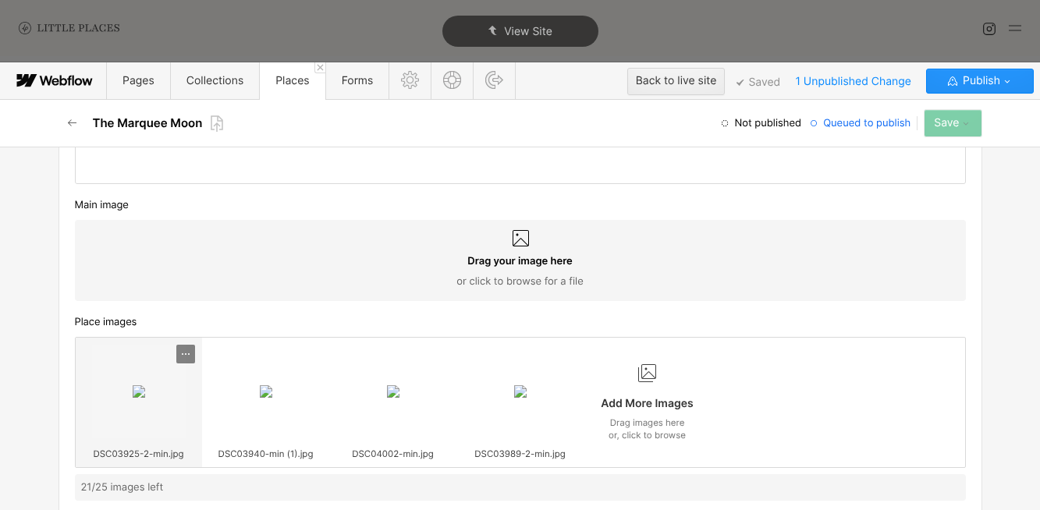
click at [188, 354] on icon at bounding box center [189, 355] width 2 height 2
click at [181, 407] on div "Delete" at bounding box center [157, 405] width 66 height 12
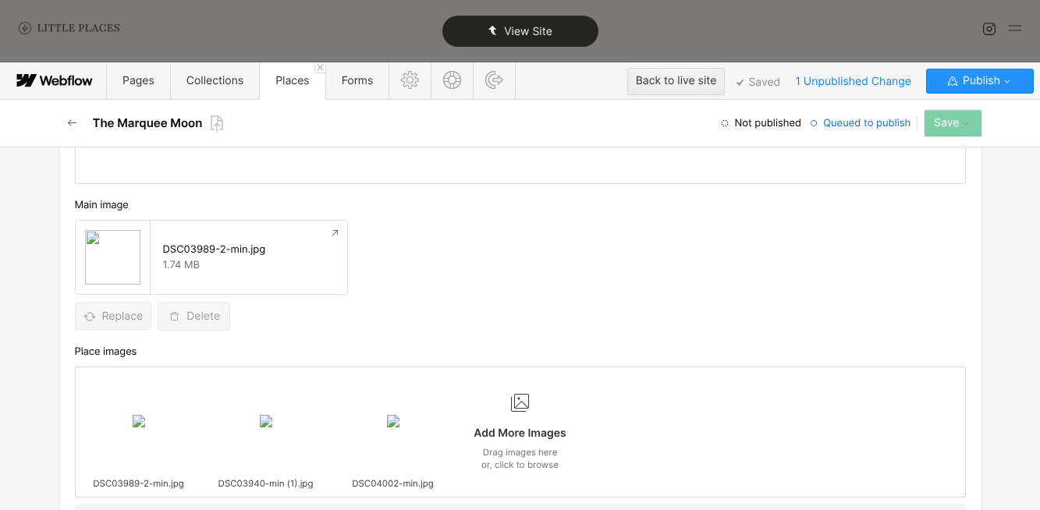
drag, startPoint x: 384, startPoint y: 393, endPoint x: 575, endPoint y: 20, distance: 419.2
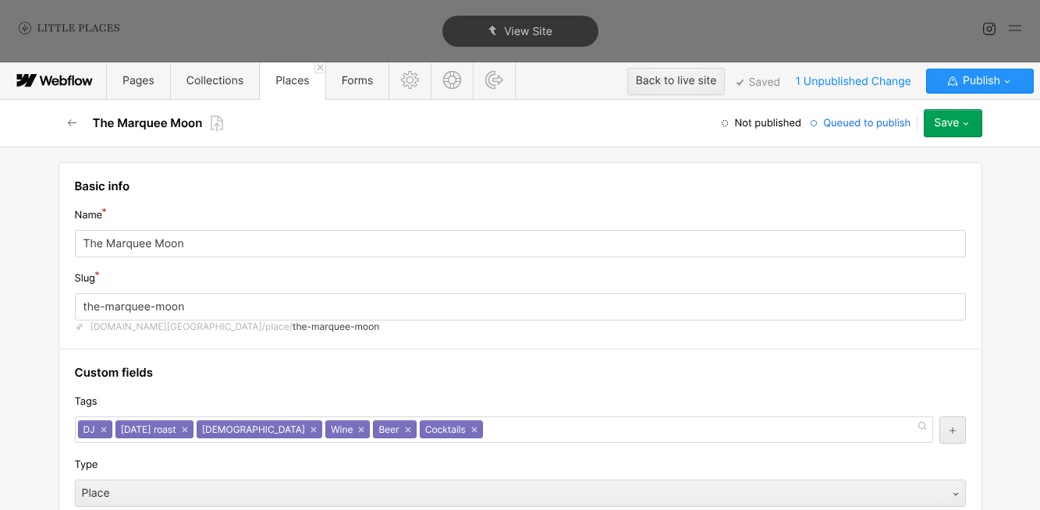
scroll to position [826, 0]
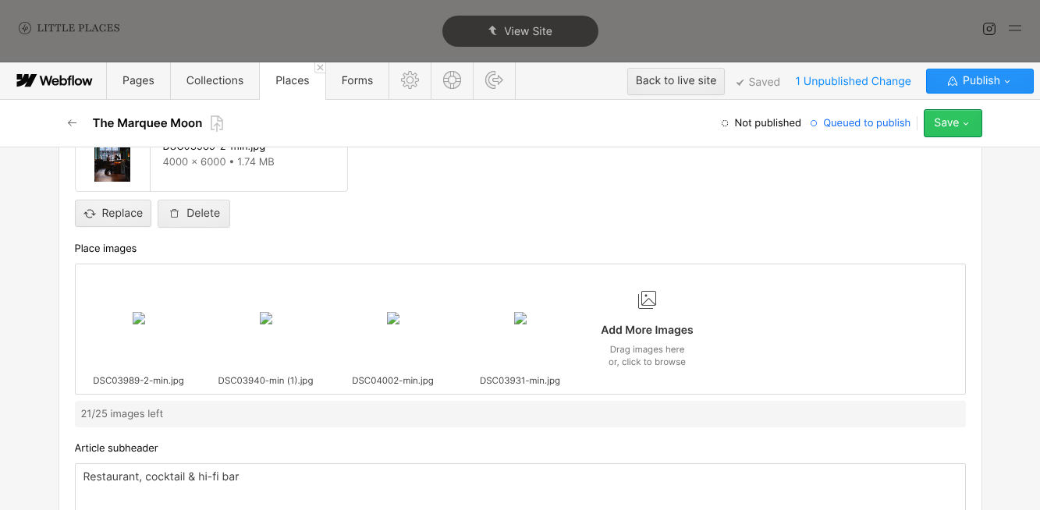
click at [960, 122] on icon "button" at bounding box center [966, 123] width 12 height 12
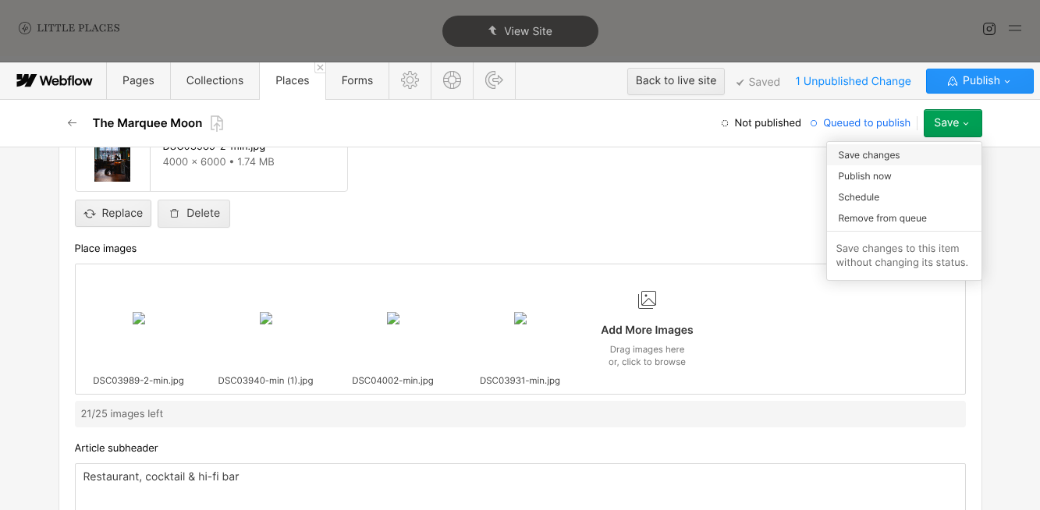
click at [937, 164] on div "Save changes" at bounding box center [904, 154] width 155 height 21
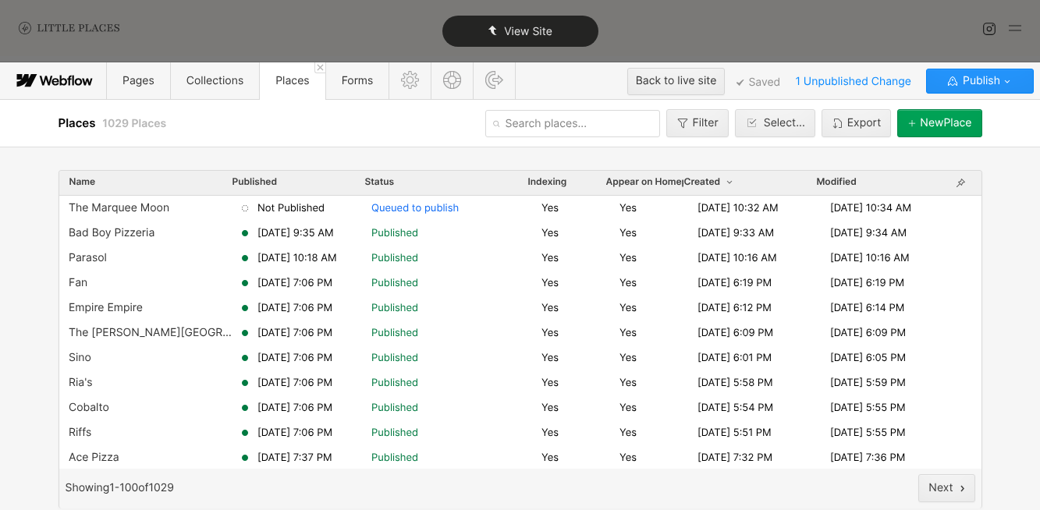
click at [551, 28] on div "View Site" at bounding box center [521, 31] width 156 height 31
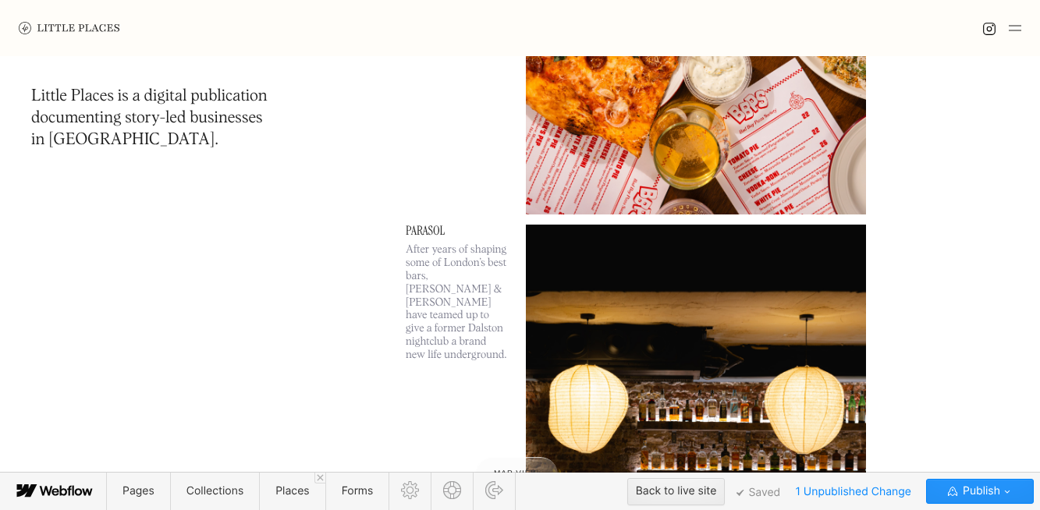
scroll to position [1068, 0]
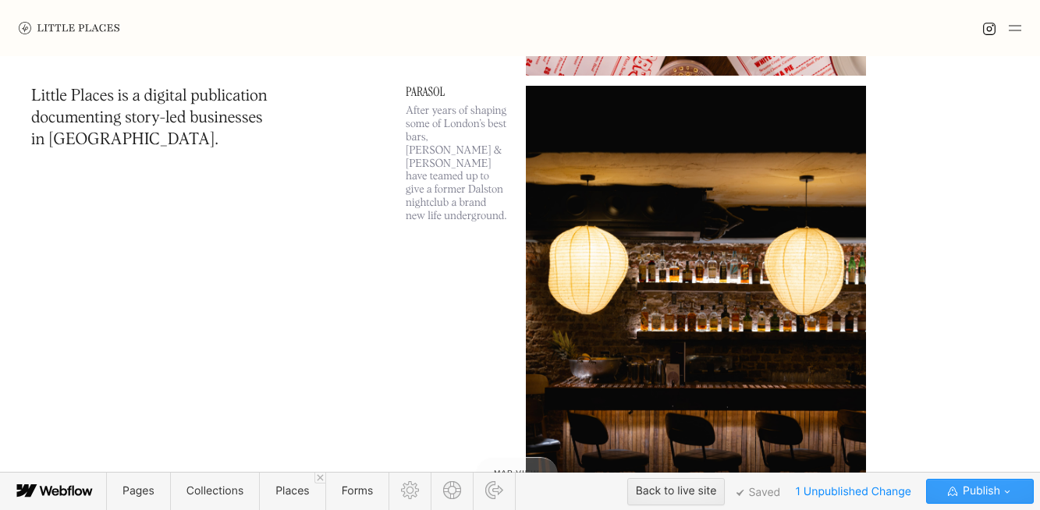
click at [948, 503] on div "Publish" at bounding box center [980, 491] width 69 height 23
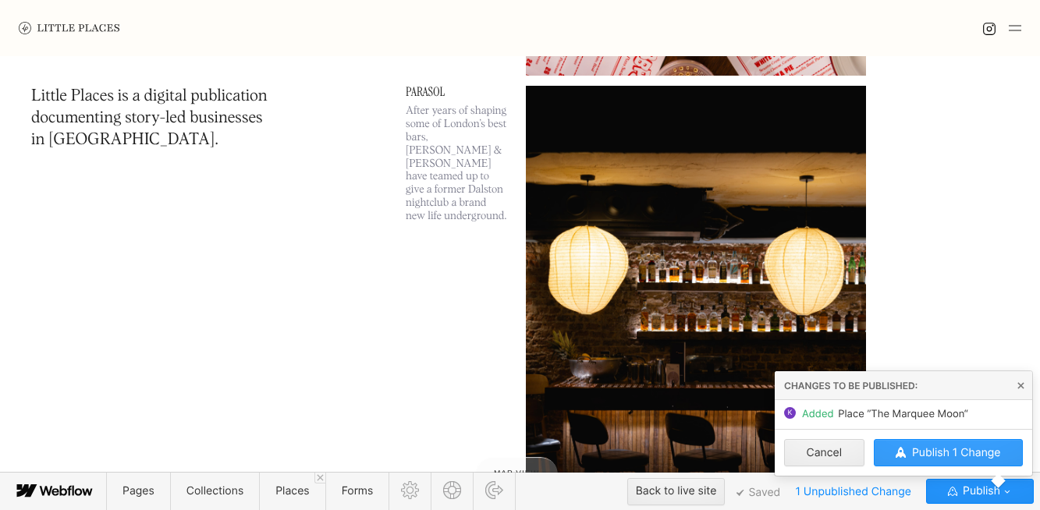
click at [951, 452] on span "Publish 1 Change" at bounding box center [956, 452] width 89 height 13
